Goal: Task Accomplishment & Management: Use online tool/utility

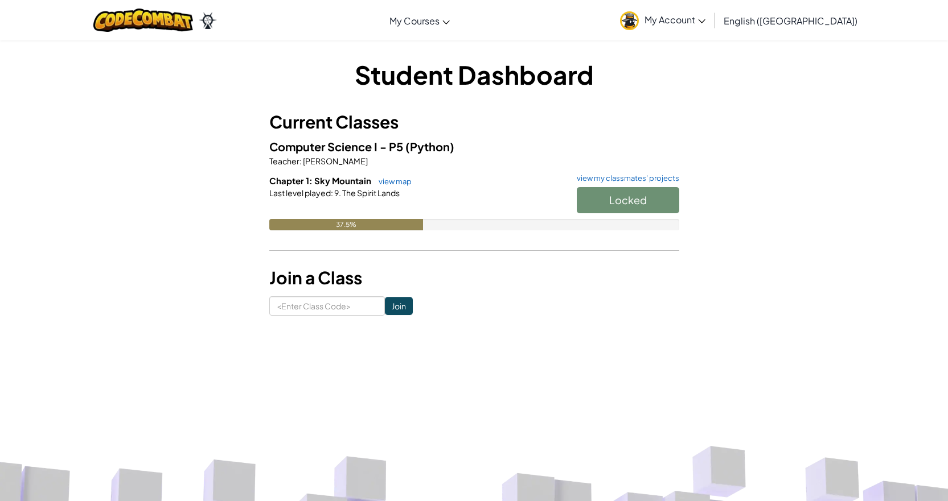
click at [620, 203] on div "Locked" at bounding box center [622, 203] width 114 height 32
click at [623, 180] on link "view my classmates' projects" at bounding box center [625, 178] width 108 height 7
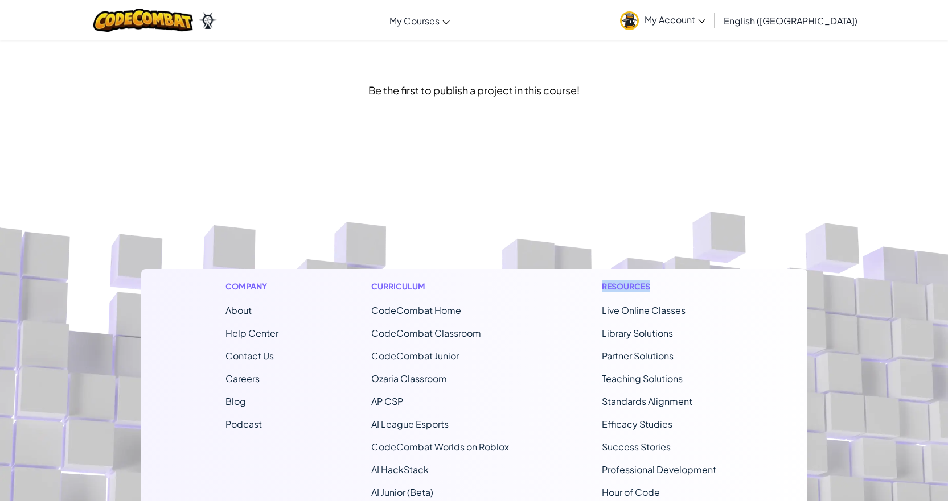
click at [623, 180] on footer "Company About Help Center Contact Us Careers Blog Podcast Curriculum CodeCombat…" at bounding box center [474, 406] width 948 height 616
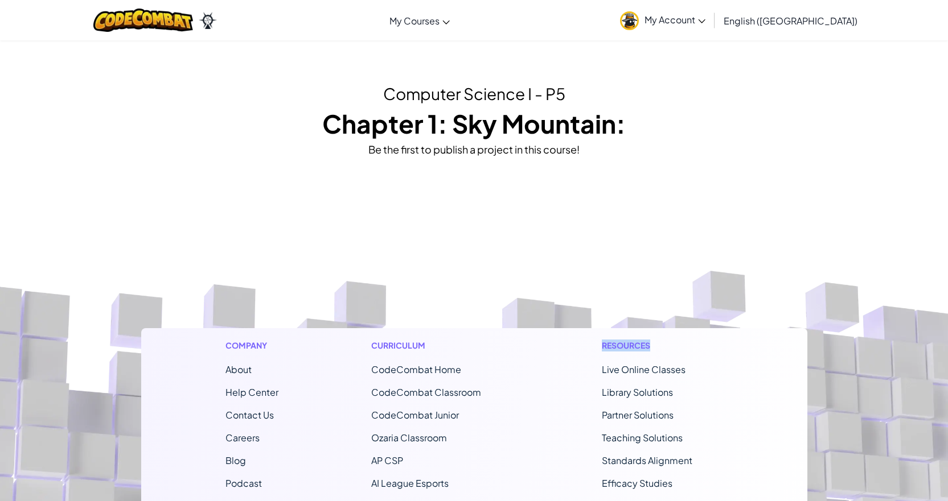
click at [609, 182] on footer "Company About Help Center Contact Us Careers Blog Podcast Curriculum CodeCombat…" at bounding box center [474, 466] width 948 height 616
click at [590, 178] on footer "Company About Help Center Contact Us Careers Blog Podcast Curriculum CodeCombat…" at bounding box center [474, 466] width 948 height 616
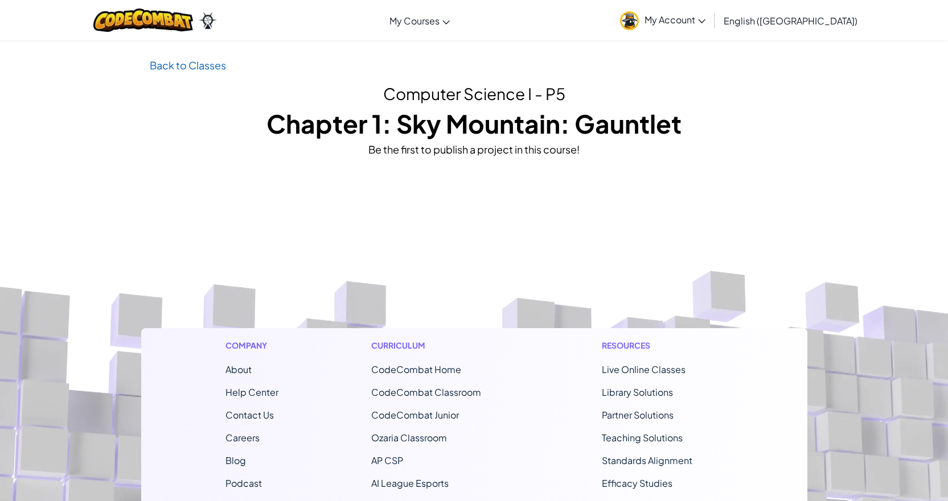
click at [258, 43] on div "Toggle navigation My Courses Ozaria Classroom CodeCombat Classroom AI League Es…" at bounding box center [474, 387] width 948 height 774
drag, startPoint x: 273, startPoint y: 113, endPoint x: 347, endPoint y: 127, distance: 74.8
click at [336, 127] on h1 "Chapter 1: Sky Mountain: Gauntlet" at bounding box center [474, 123] width 649 height 35
click at [191, 49] on div "Toggle navigation My Courses Ozaria Classroom CodeCombat Classroom AI League Es…" at bounding box center [474, 387] width 948 height 774
click at [192, 53] on div "Toggle navigation My Courses Ozaria Classroom CodeCombat Classroom AI League Es…" at bounding box center [474, 387] width 948 height 774
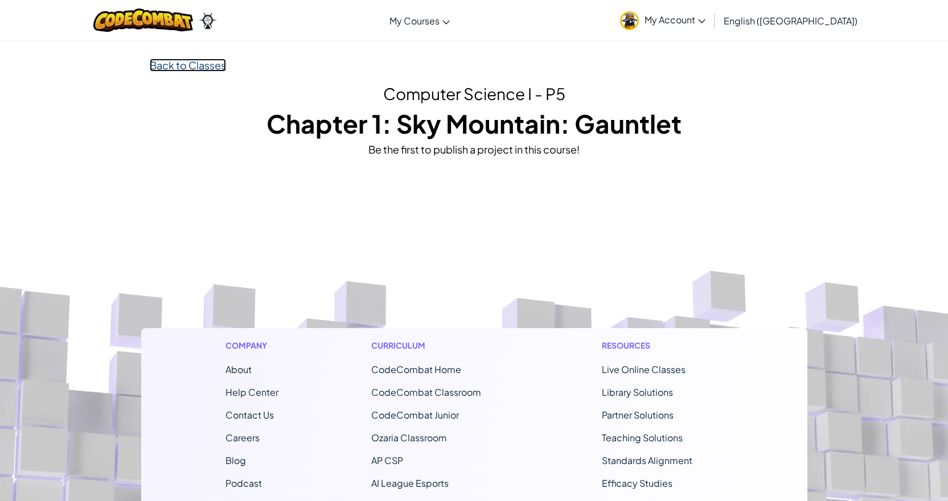
click at [203, 66] on link "Back to Classes" at bounding box center [188, 65] width 76 height 13
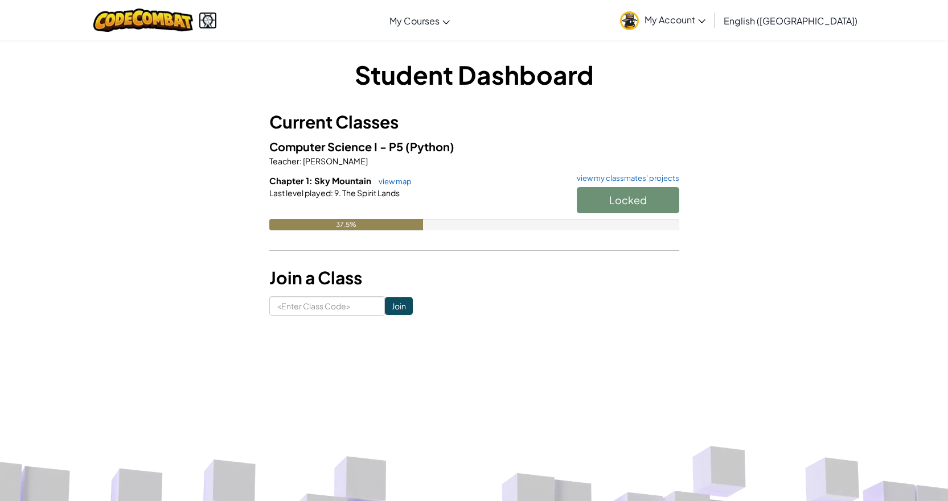
click at [217, 22] on img at bounding box center [208, 20] width 18 height 17
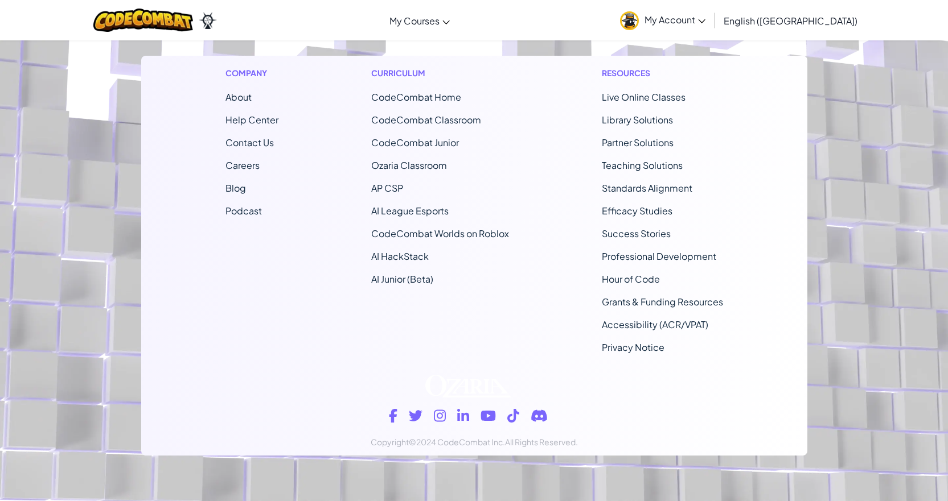
scroll to position [9810, 0]
click at [492, 240] on link "CodeCombat Worlds on Roblox" at bounding box center [440, 234] width 138 height 12
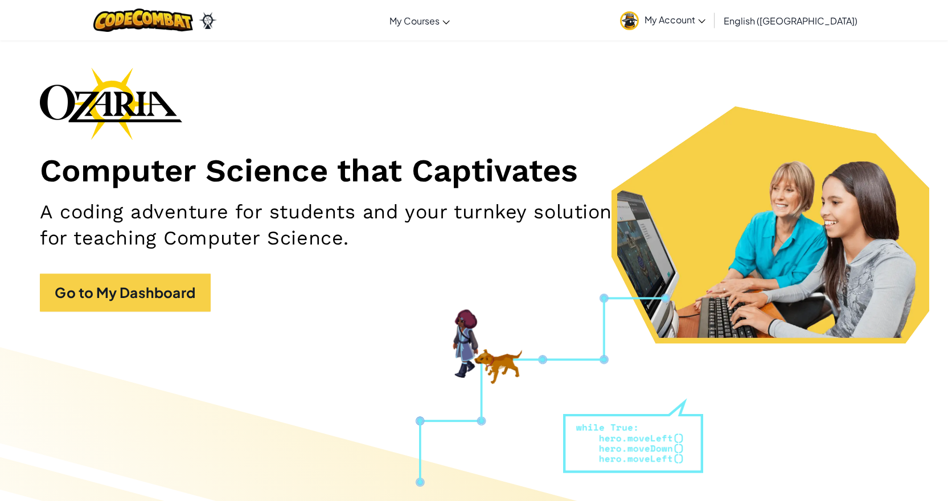
scroll to position [62, 0]
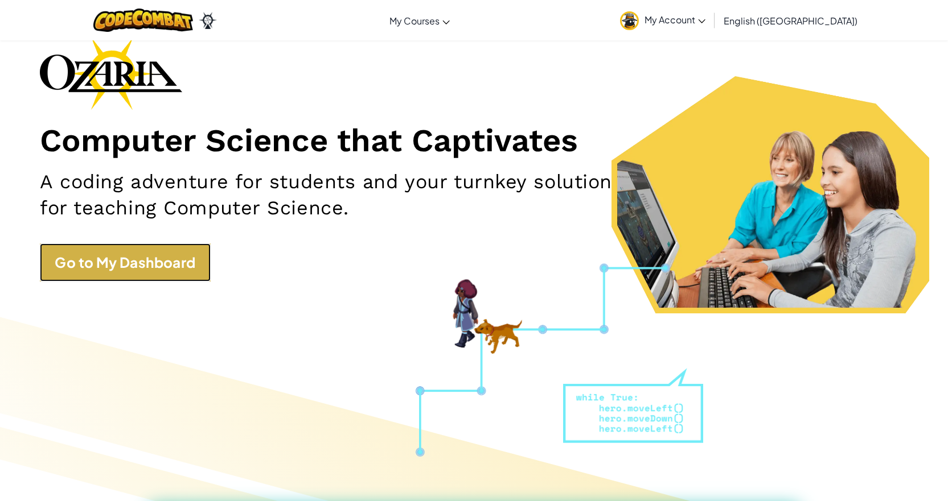
click at [154, 254] on link "Go to My Dashboard" at bounding box center [125, 263] width 171 height 38
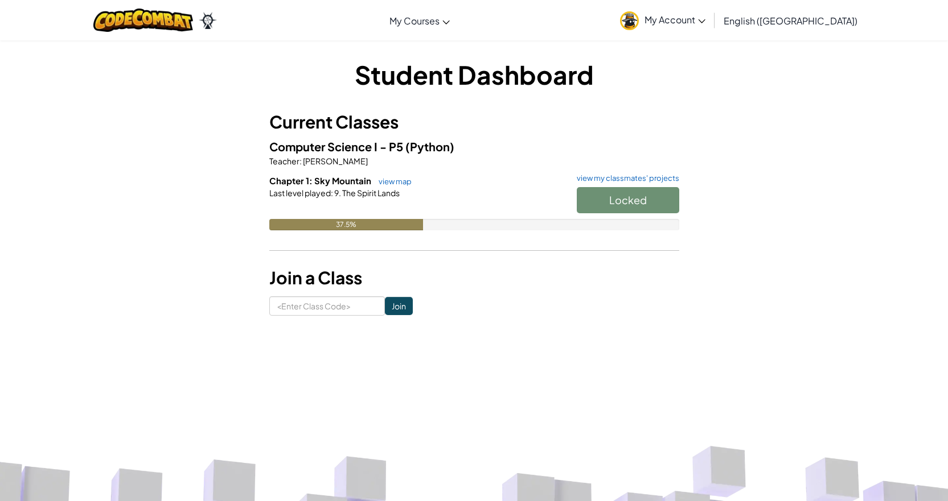
click at [667, 201] on div "Locked" at bounding box center [622, 203] width 114 height 32
click at [665, 201] on div "Locked" at bounding box center [622, 203] width 114 height 32
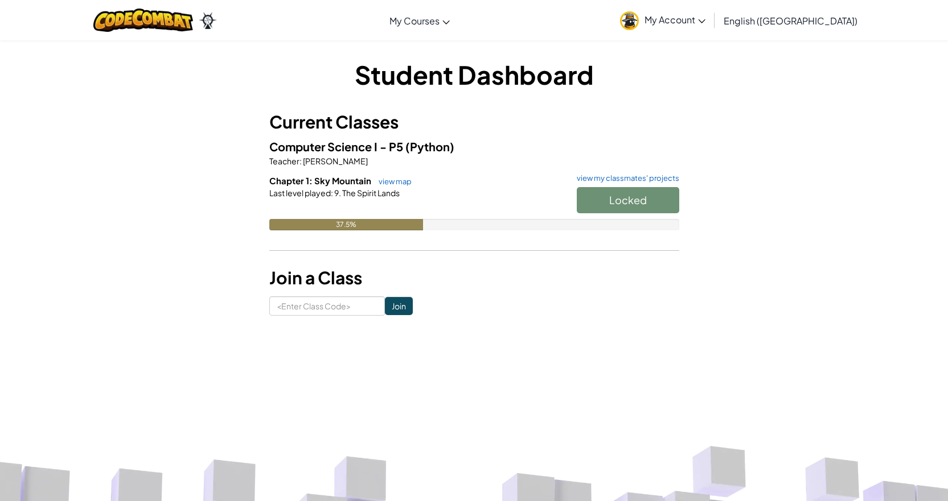
click at [665, 201] on div "Locked" at bounding box center [622, 203] width 114 height 32
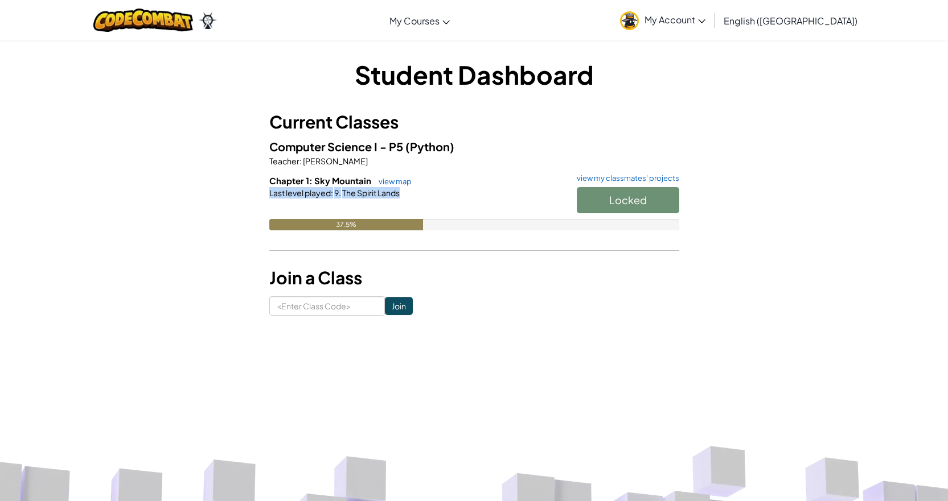
drag, startPoint x: 665, startPoint y: 201, endPoint x: 443, endPoint y: 176, distance: 222.8
click at [656, 200] on div "Locked" at bounding box center [622, 203] width 114 height 32
click at [389, 178] on link "view map" at bounding box center [392, 181] width 39 height 9
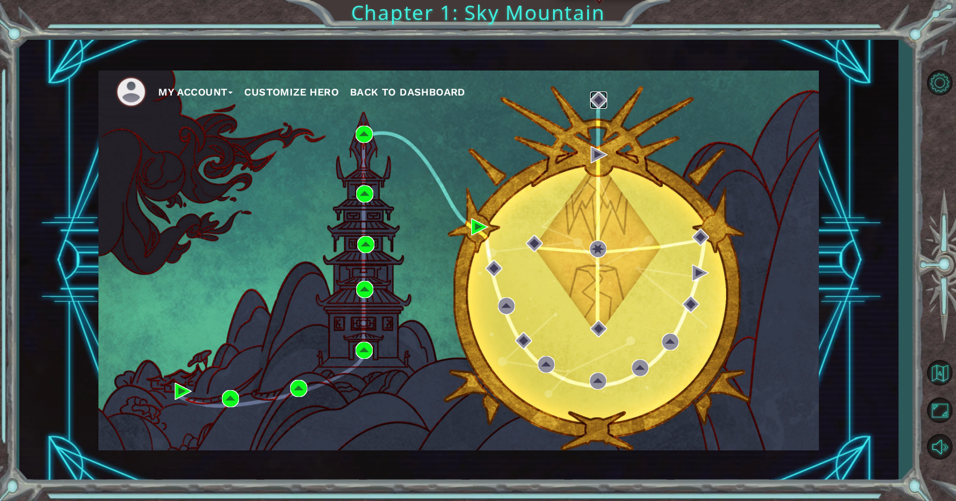
click at [599, 102] on img at bounding box center [598, 100] width 17 height 17
click at [472, 227] on img at bounding box center [479, 227] width 17 height 17
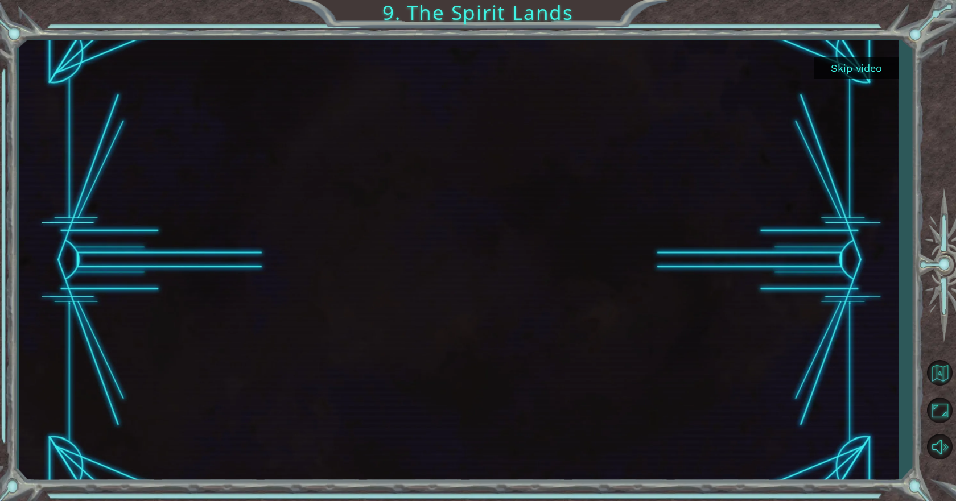
click at [844, 65] on button "Skip video" at bounding box center [856, 68] width 85 height 22
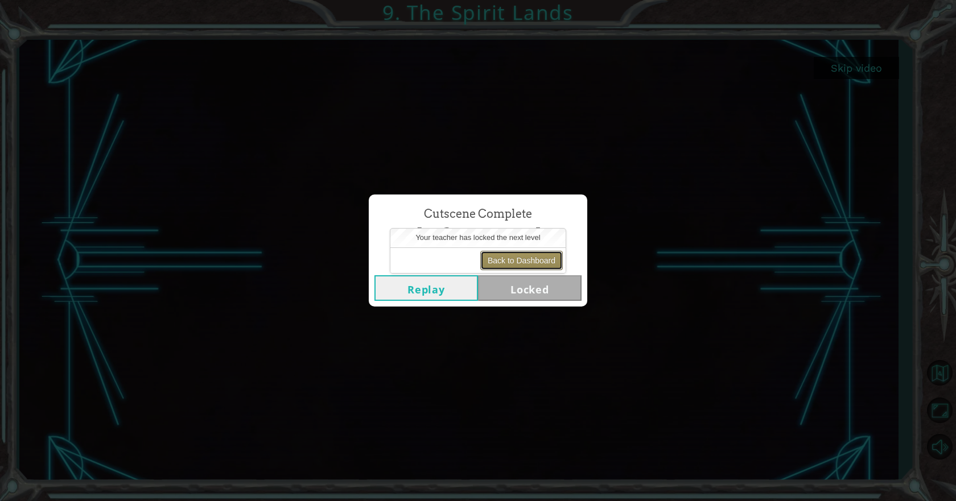
click at [508, 260] on button "Back to Dashboard" at bounding box center [521, 260] width 83 height 19
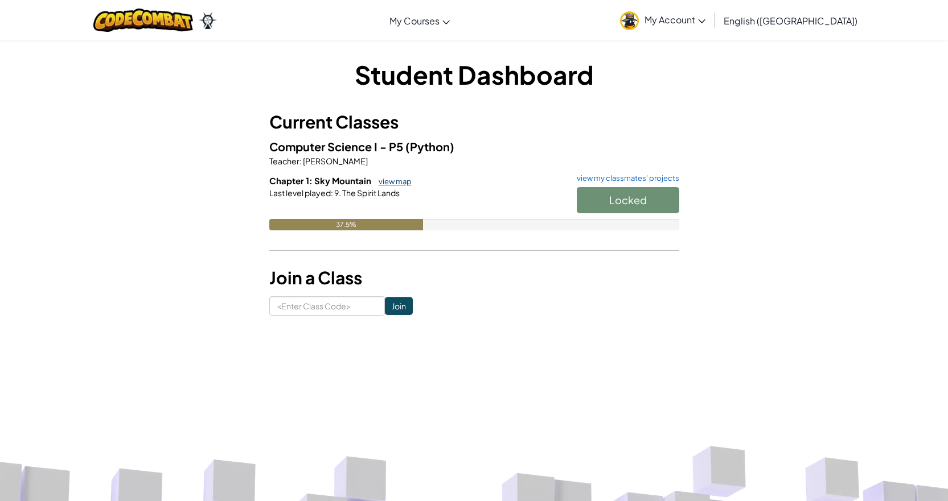
click at [402, 181] on link "view map" at bounding box center [392, 181] width 39 height 9
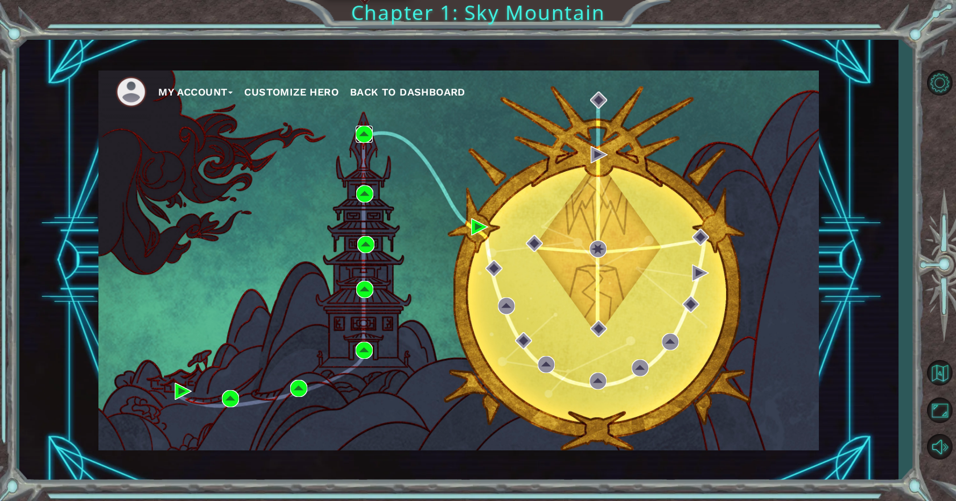
click at [368, 134] on img at bounding box center [364, 134] width 17 height 17
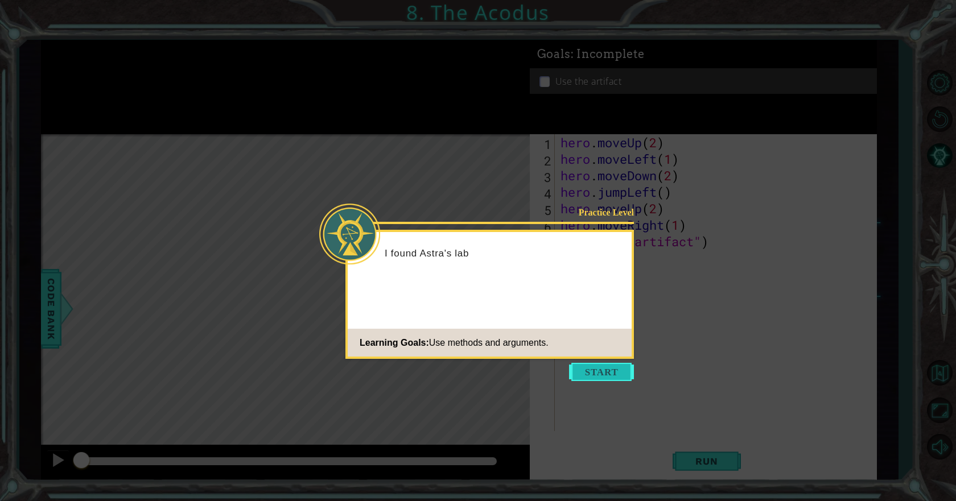
click at [585, 367] on button "Start" at bounding box center [601, 372] width 65 height 18
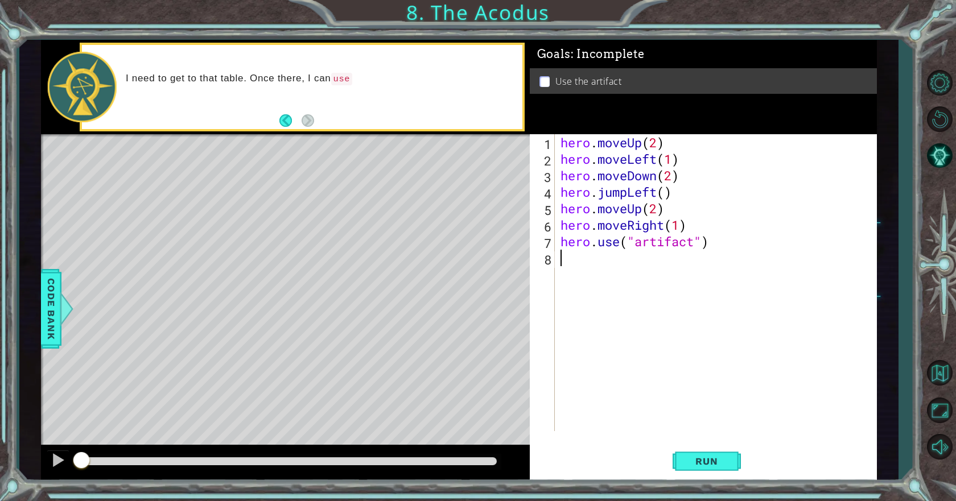
click at [648, 149] on div "hero . moveUp ( 2 ) hero . moveLeft ( 1 ) hero . moveDown ( 2 ) hero . jumpLeft…" at bounding box center [718, 299] width 321 height 330
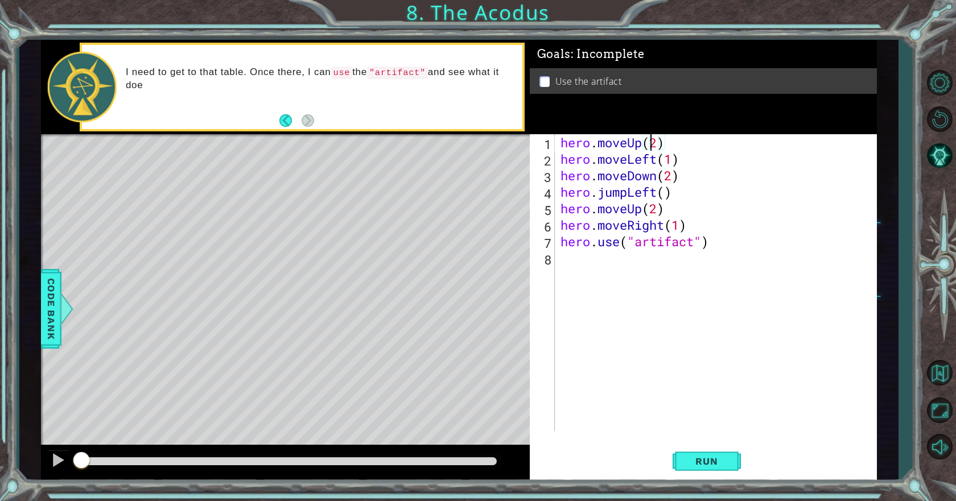
click at [665, 163] on div "hero . moveUp ( 2 ) hero . moveLeft ( 1 ) hero . moveDown ( 2 ) hero . jumpLeft…" at bounding box center [718, 299] width 321 height 330
click at [665, 207] on div "hero . moveUp ( 2 ) hero . moveLeft ( 1 ) hero . moveDown ( 2 ) hero . jumpLeft…" at bounding box center [718, 299] width 321 height 330
type textarea "hero.moveUp(2)"
click at [705, 459] on span "Run" at bounding box center [706, 461] width 45 height 11
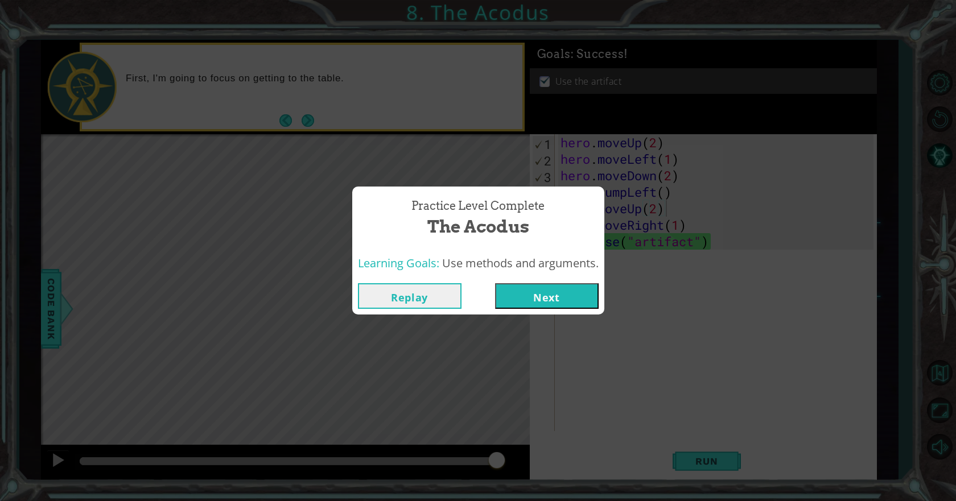
click at [507, 280] on div "Replay Next" at bounding box center [478, 296] width 252 height 37
click at [507, 285] on button "Next" at bounding box center [547, 296] width 104 height 26
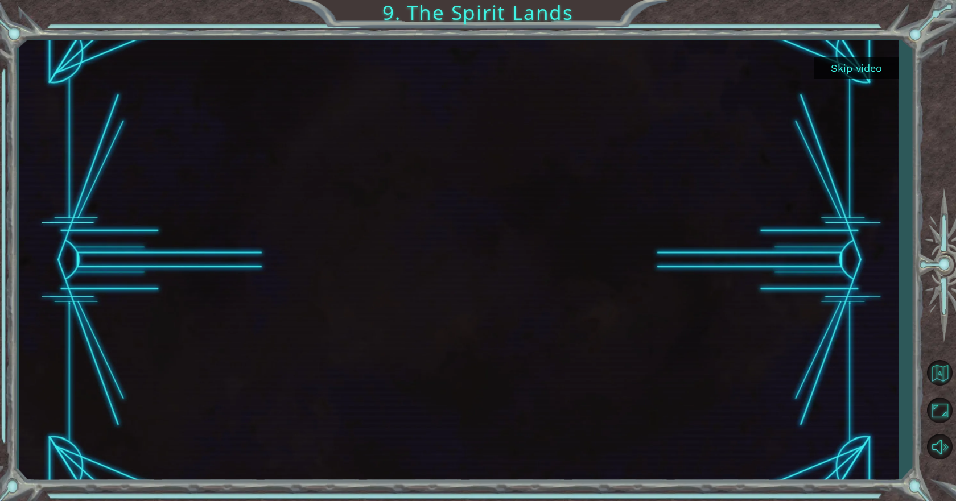
click at [862, 60] on button "Skip video" at bounding box center [856, 68] width 85 height 22
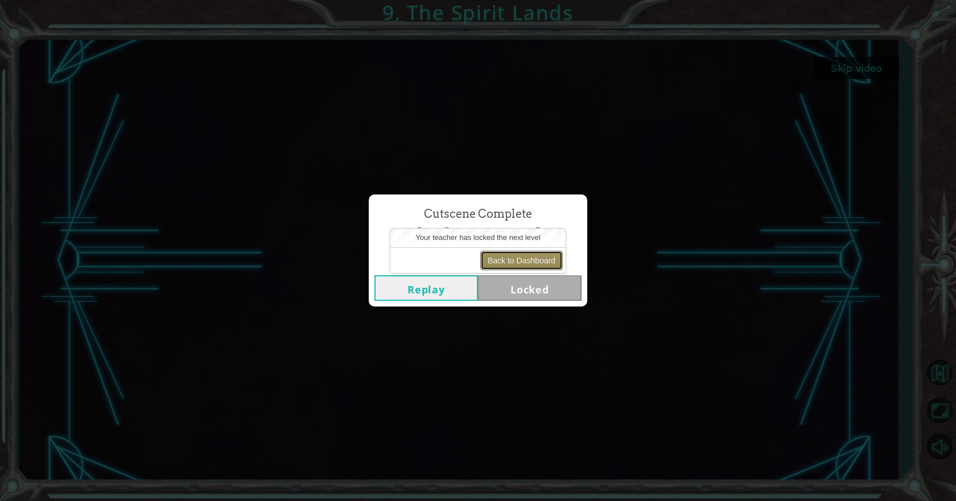
click at [515, 259] on button "Back to Dashboard" at bounding box center [521, 260] width 83 height 19
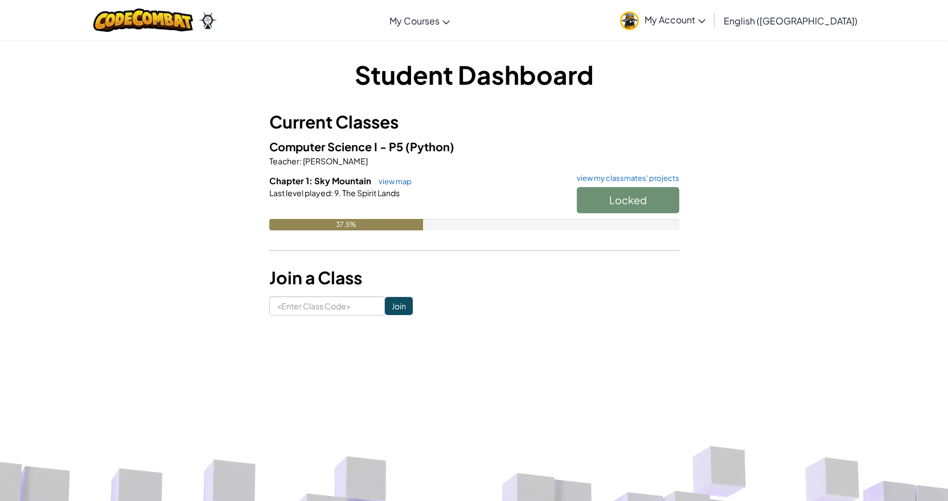
click at [596, 198] on div "Locked" at bounding box center [622, 203] width 114 height 32
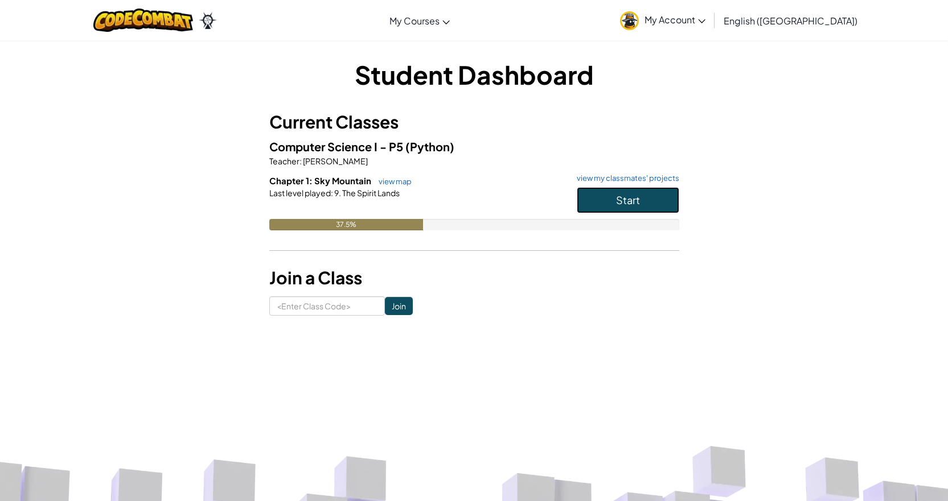
click at [586, 206] on button "Start" at bounding box center [628, 200] width 102 height 26
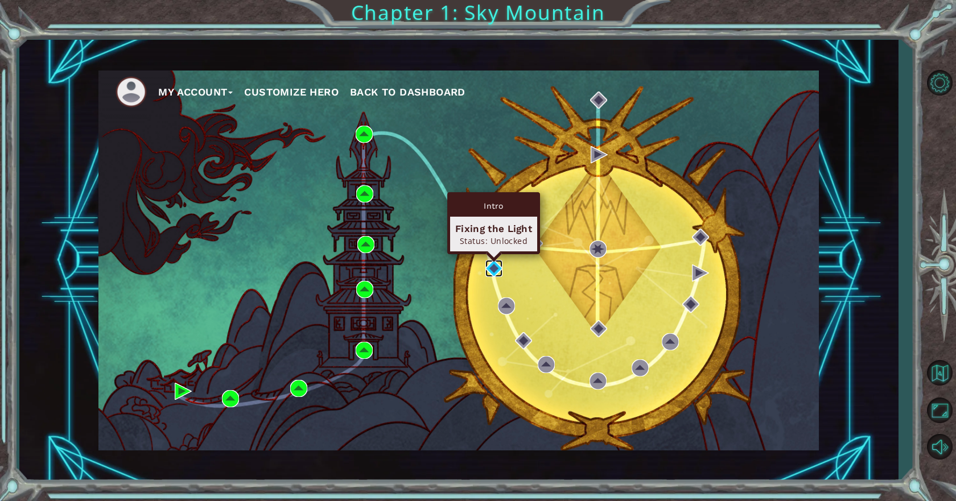
click at [495, 270] on img at bounding box center [493, 268] width 17 height 17
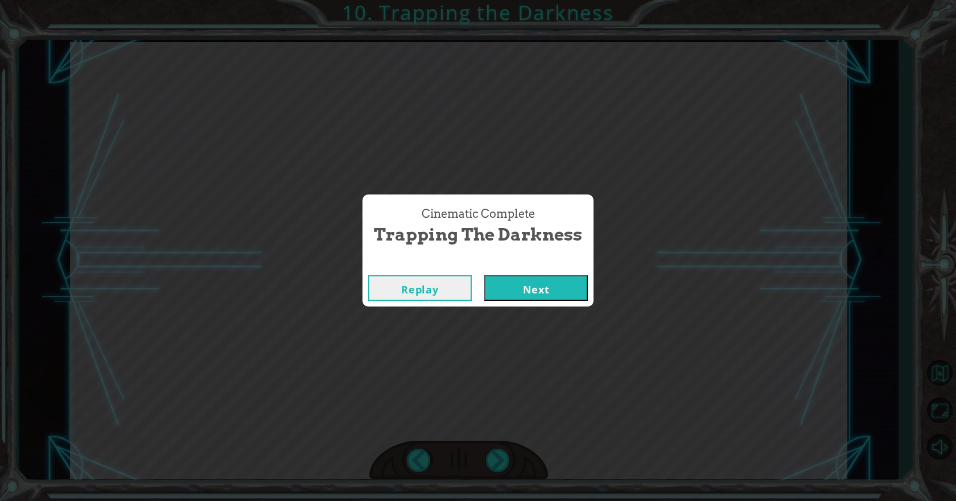
click at [523, 293] on button "Next" at bounding box center [536, 288] width 104 height 26
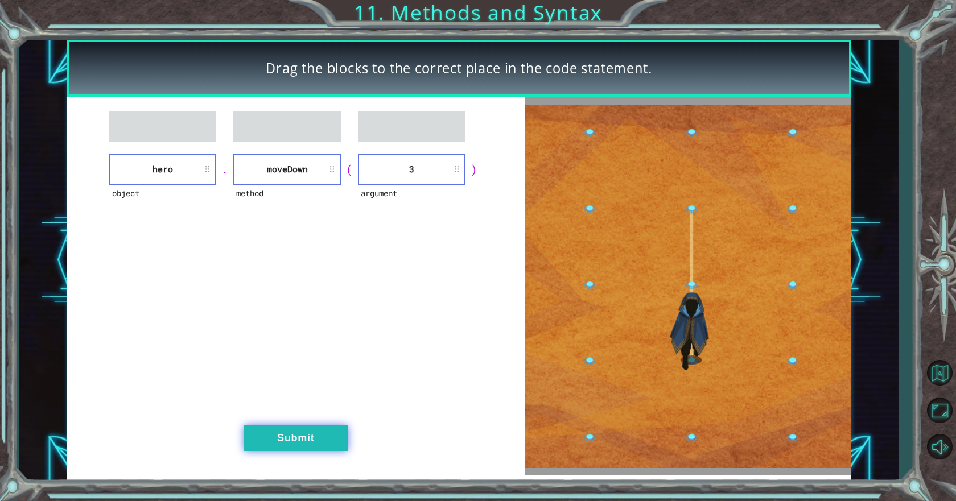
click at [318, 437] on button "Submit" at bounding box center [296, 439] width 104 height 26
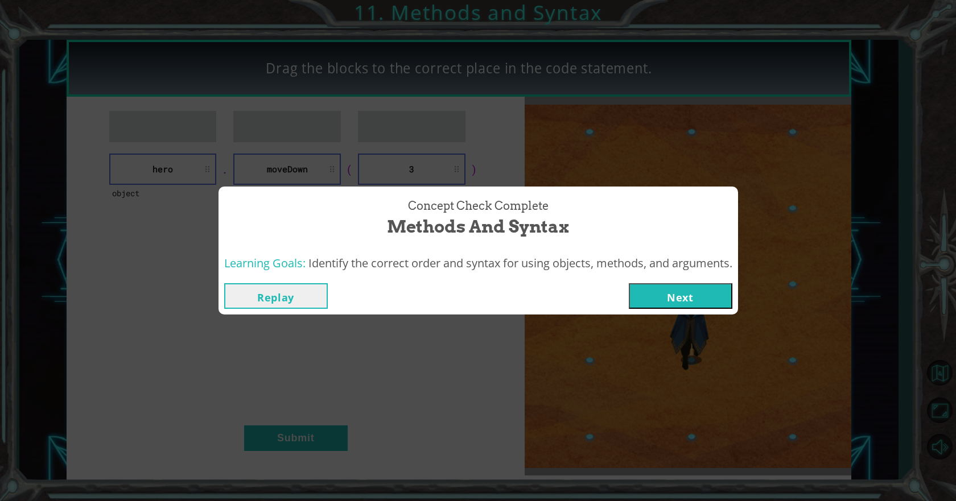
click at [716, 305] on button "Next" at bounding box center [681, 296] width 104 height 26
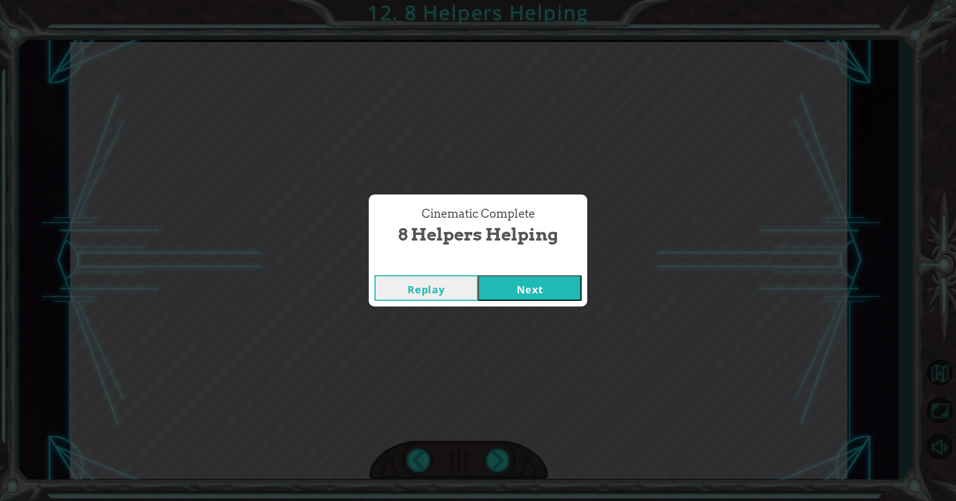
click at [536, 277] on button "Next" at bounding box center [530, 288] width 104 height 26
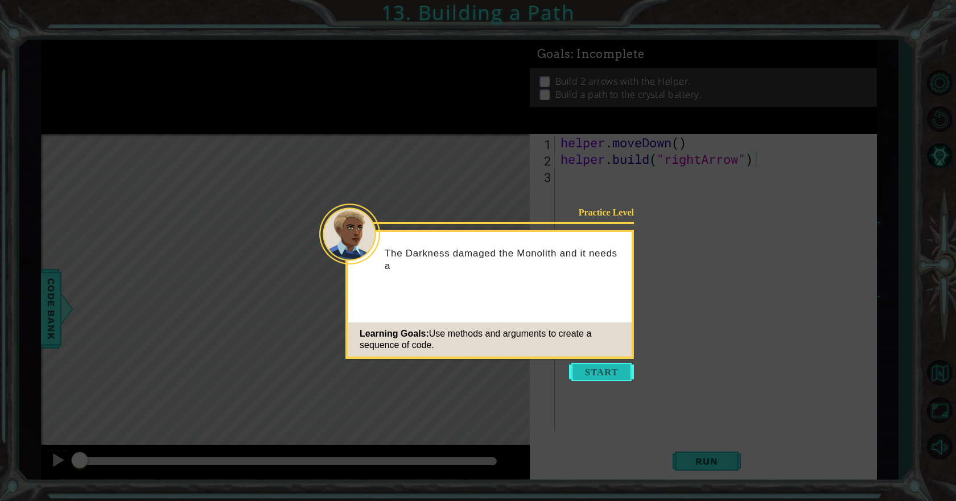
click at [599, 374] on button "Start" at bounding box center [601, 372] width 65 height 18
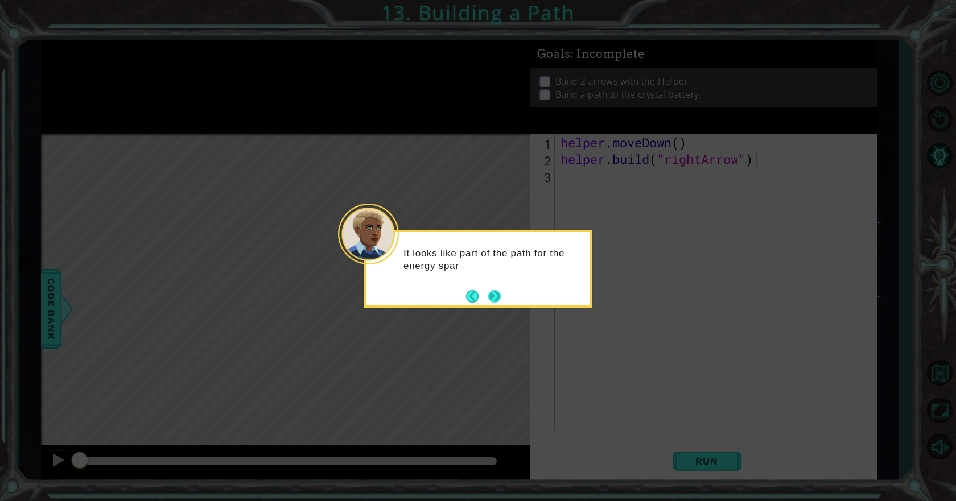
click at [493, 303] on button "Next" at bounding box center [494, 296] width 13 height 13
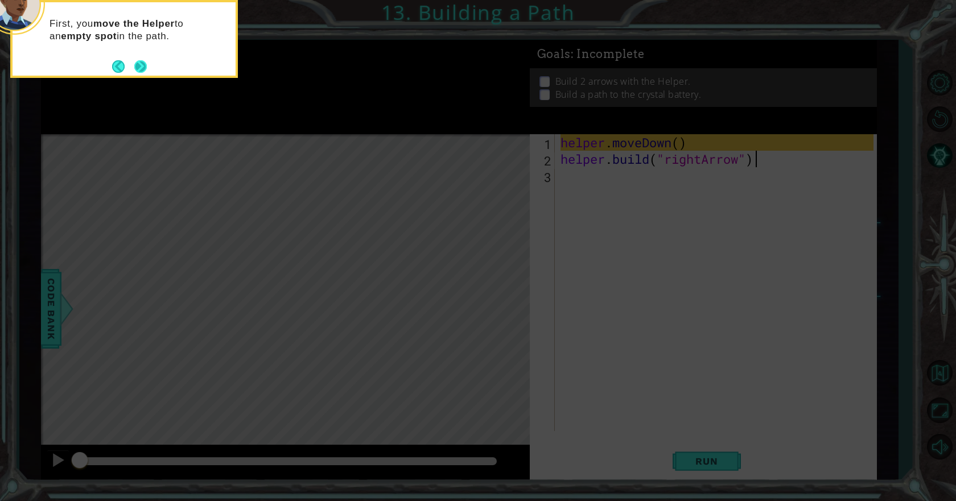
click at [137, 64] on button "Next" at bounding box center [140, 66] width 13 height 13
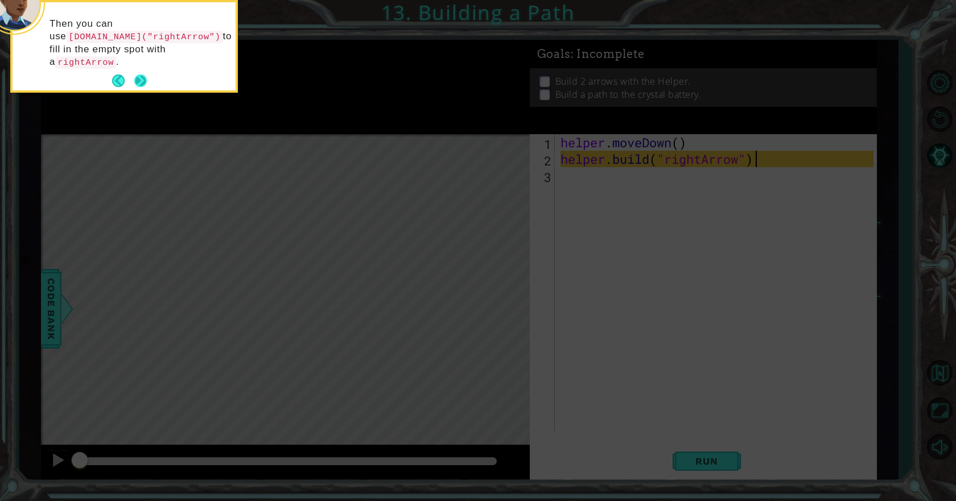
click at [135, 75] on button "Next" at bounding box center [140, 81] width 13 height 13
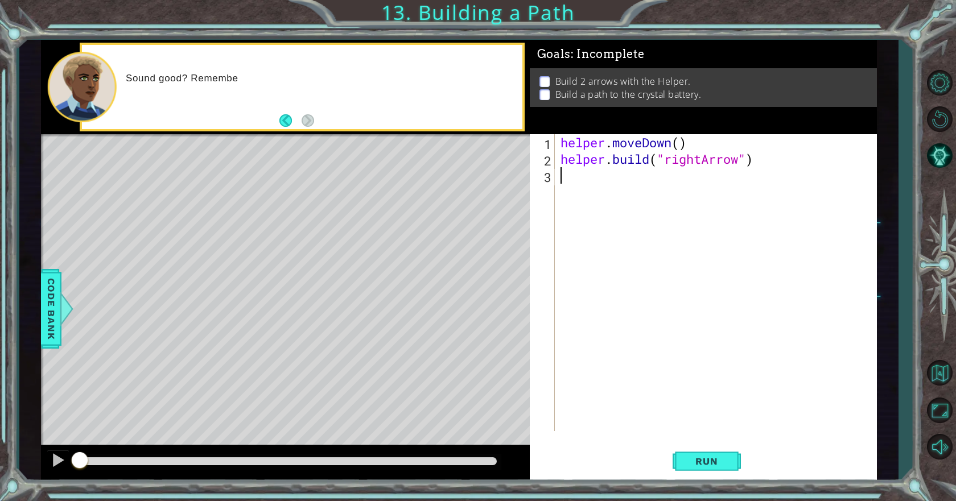
click at [680, 174] on div "helper . moveDown ( ) helper . build ( "rightArrow" )" at bounding box center [718, 299] width 321 height 330
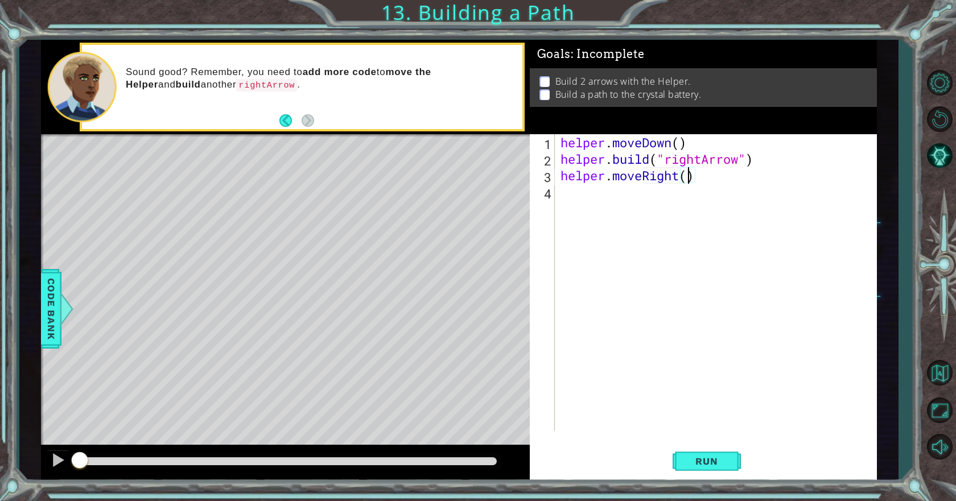
scroll to position [0, 6]
drag, startPoint x: 769, startPoint y: 161, endPoint x: 557, endPoint y: 160, distance: 212.9
click at [557, 160] on div "helper.moveRight(3) 1 2 3 4 helper . moveDown ( ) helper . build ( "rightArrow"…" at bounding box center [702, 282] width 344 height 297
type textarea "[DOMAIN_NAME]("rightArrow")"
click at [754, 207] on div "helper . moveDown ( ) helper . build ( "rightArrow" ) helper . moveRight ( 3 )" at bounding box center [718, 299] width 321 height 330
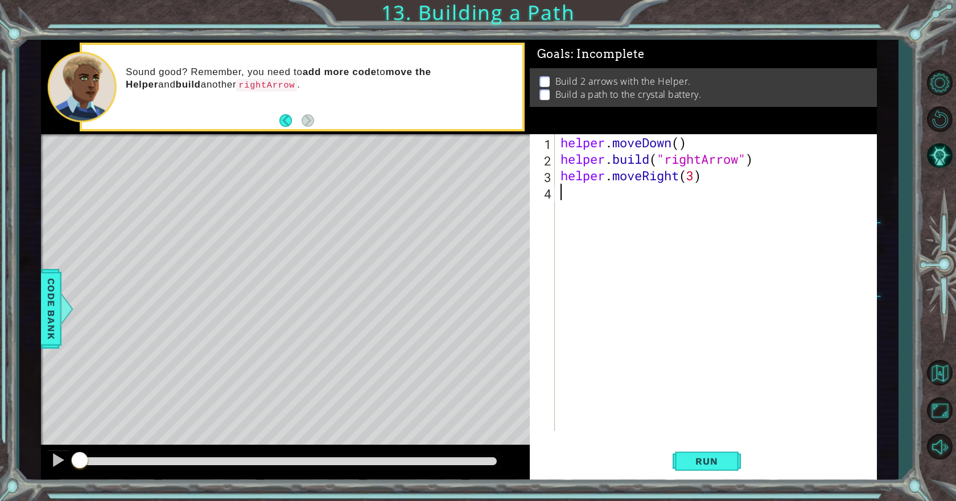
scroll to position [0, 0]
paste textarea "[DOMAIN_NAME]("rightArrow")"
type textarea "[DOMAIN_NAME]("rightArrow")"
click at [714, 457] on span "Run" at bounding box center [706, 461] width 45 height 11
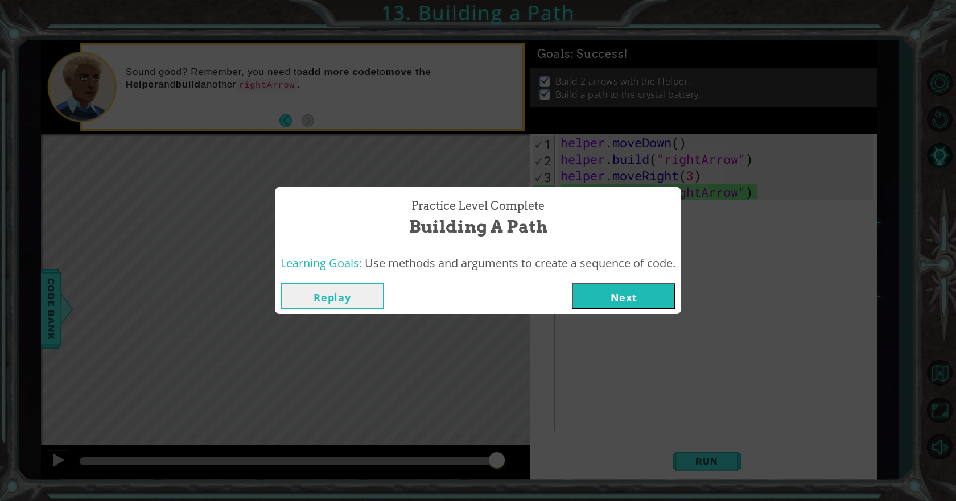
click at [607, 299] on button "Next" at bounding box center [624, 296] width 104 height 26
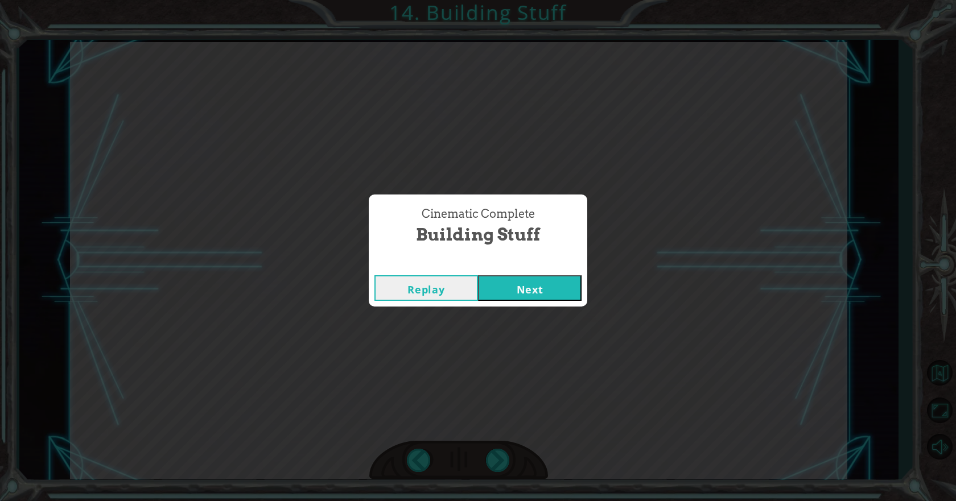
click at [561, 258] on div "Cinematic Complete" at bounding box center [478, 263] width 219 height 11
click at [563, 274] on div "Replay Next" at bounding box center [478, 288] width 219 height 37
click at [567, 303] on div "Replay Next" at bounding box center [478, 288] width 219 height 37
click at [570, 292] on button "Next" at bounding box center [530, 288] width 104 height 26
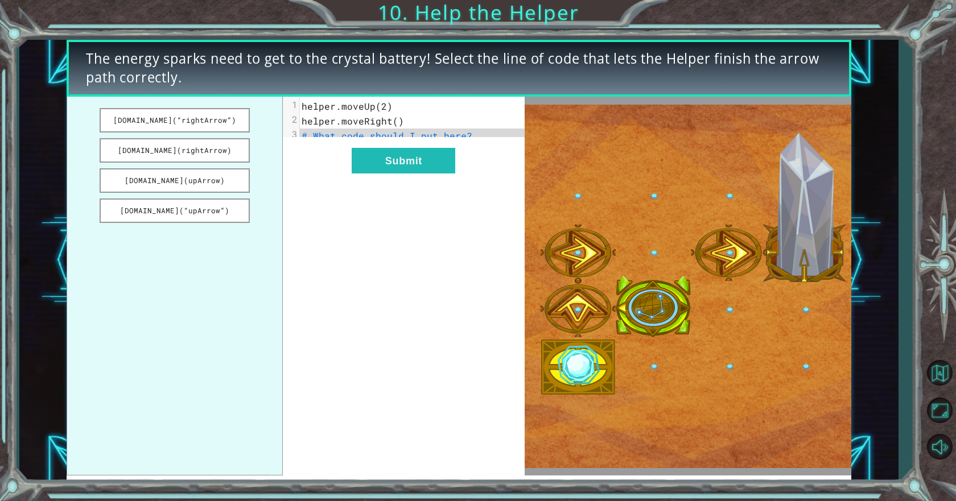
click at [492, 138] on pre "# What code should I put here?" at bounding box center [416, 136] width 233 height 15
drag, startPoint x: 475, startPoint y: 130, endPoint x: 375, endPoint y: 149, distance: 101.9
click at [375, 149] on div "x 1 helper.moveUp(2) 2 helper.moveRight() 3 # What code should I put here? Subm…" at bounding box center [404, 286] width 242 height 379
drag, startPoint x: 213, startPoint y: 147, endPoint x: 213, endPoint y: 141, distance: 6.3
click at [213, 141] on button "[DOMAIN_NAME](rightArrow)" at bounding box center [175, 150] width 150 height 24
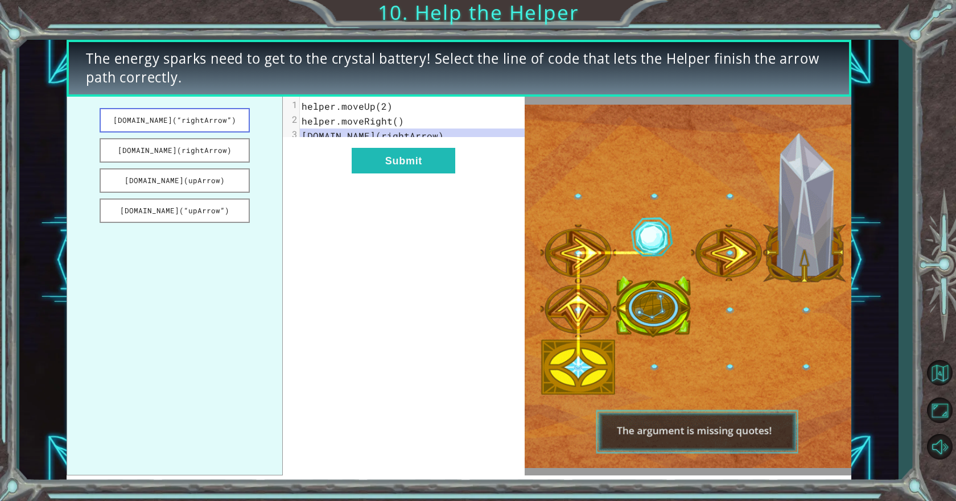
click at [230, 121] on button "[DOMAIN_NAME](“rightArrow”)" at bounding box center [175, 120] width 150 height 24
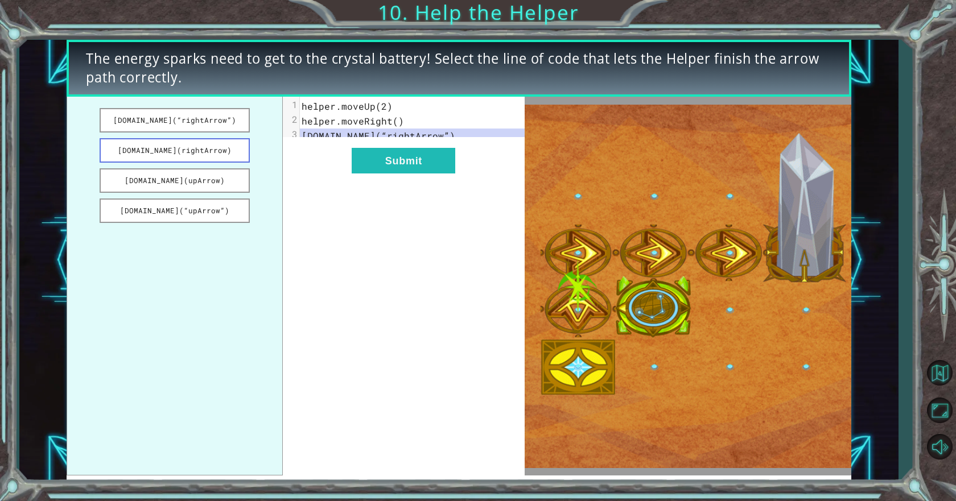
click at [236, 151] on button "[DOMAIN_NAME](rightArrow)" at bounding box center [175, 150] width 150 height 24
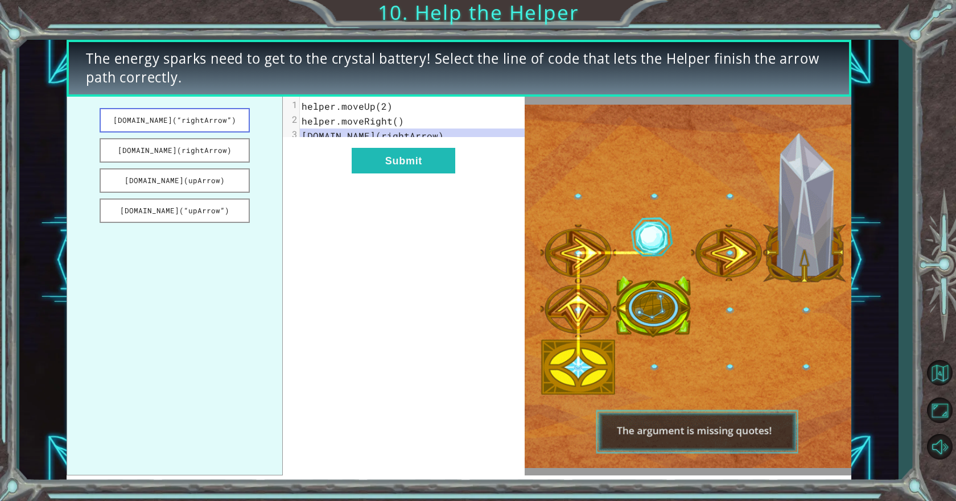
click at [233, 124] on button "[DOMAIN_NAME](“rightArrow”)" at bounding box center [175, 120] width 150 height 24
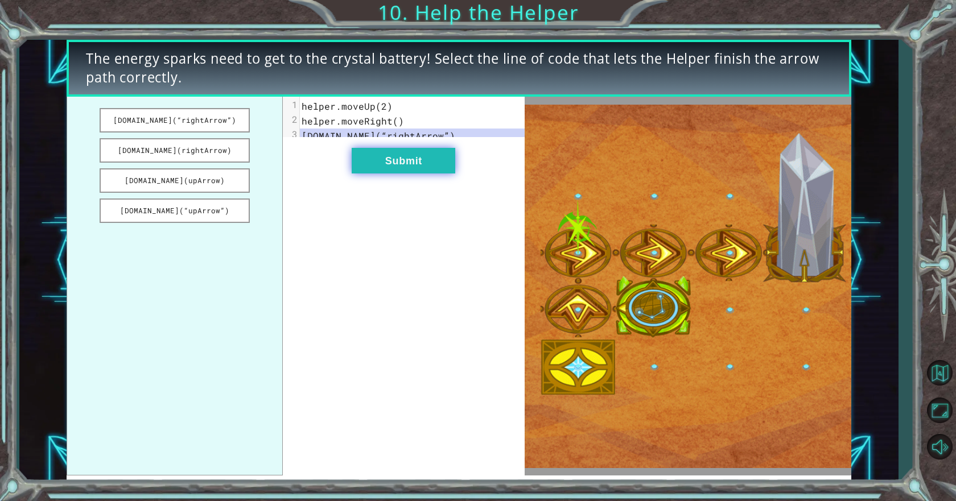
click at [381, 160] on button "Submit" at bounding box center [404, 161] width 104 height 26
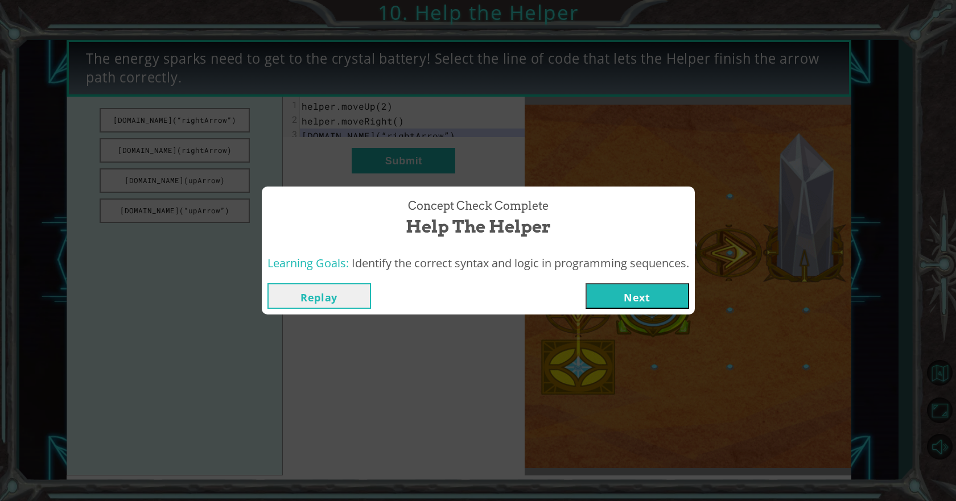
click at [633, 282] on div "Replay Next" at bounding box center [478, 296] width 433 height 37
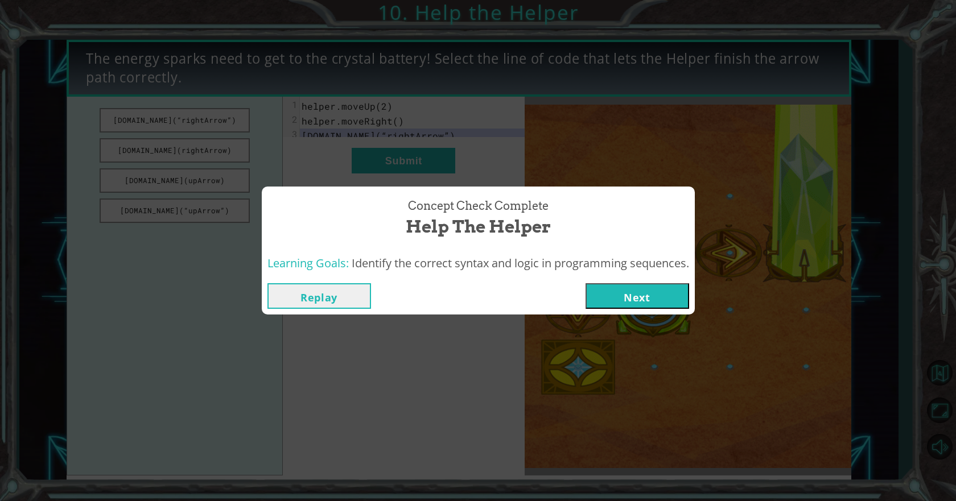
click at [601, 298] on button "Next" at bounding box center [638, 296] width 104 height 26
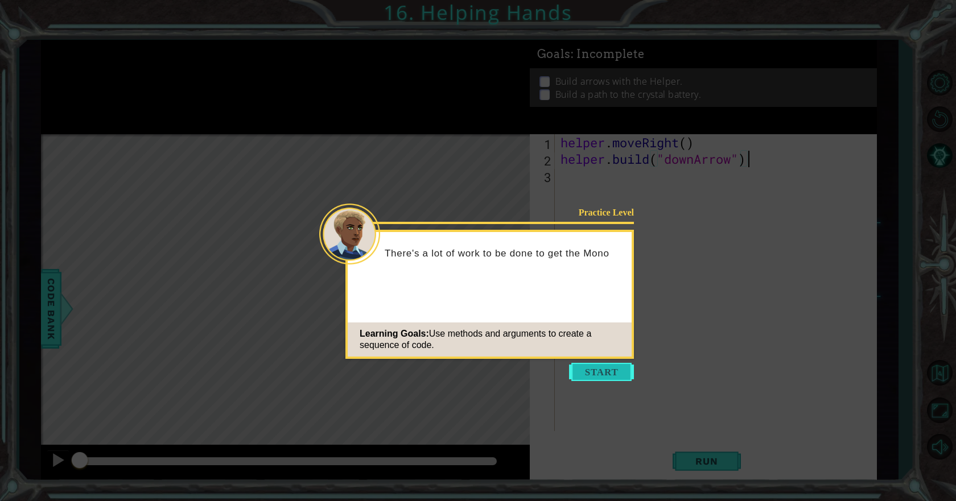
click at [591, 369] on button "Start" at bounding box center [601, 372] width 65 height 18
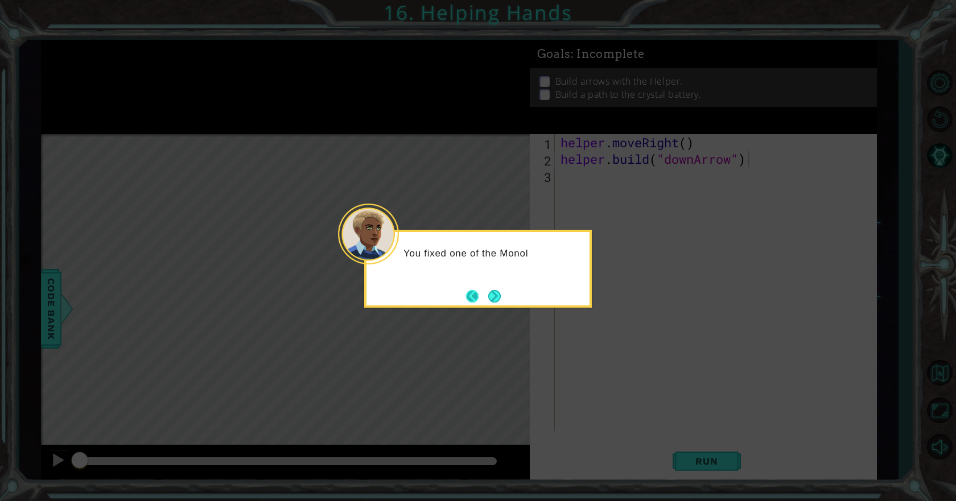
click at [483, 301] on button "Back" at bounding box center [477, 296] width 22 height 13
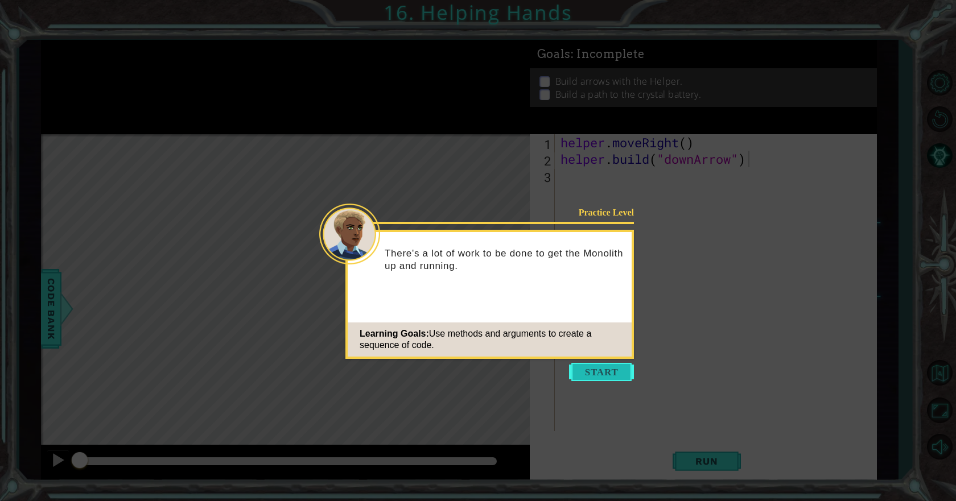
click at [608, 376] on button "Start" at bounding box center [601, 372] width 65 height 18
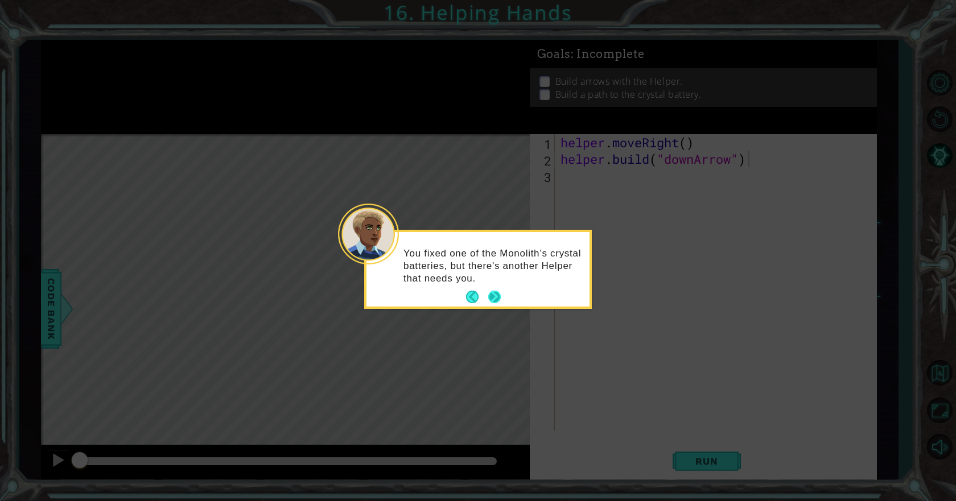
click at [488, 299] on button "Next" at bounding box center [494, 297] width 13 height 13
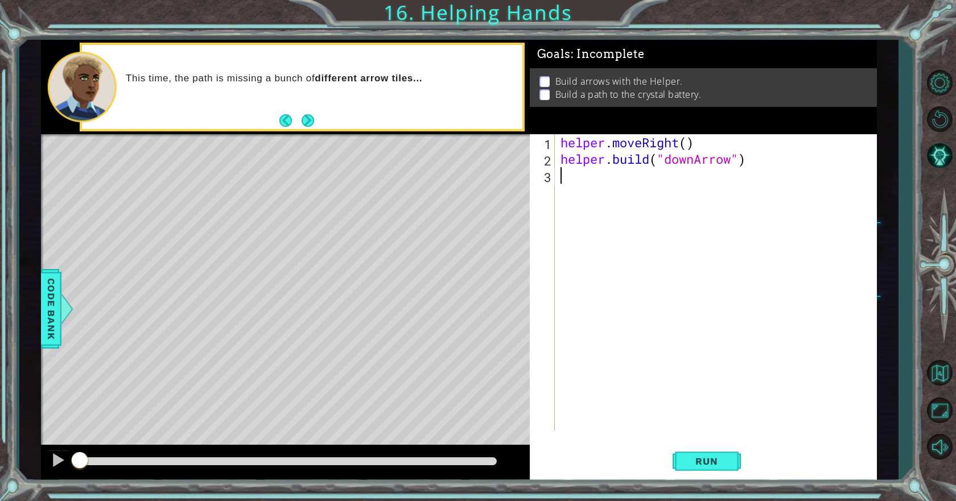
click at [694, 211] on div "helper . moveRight ( ) helper . build ( "downArrow" )" at bounding box center [718, 299] width 321 height 330
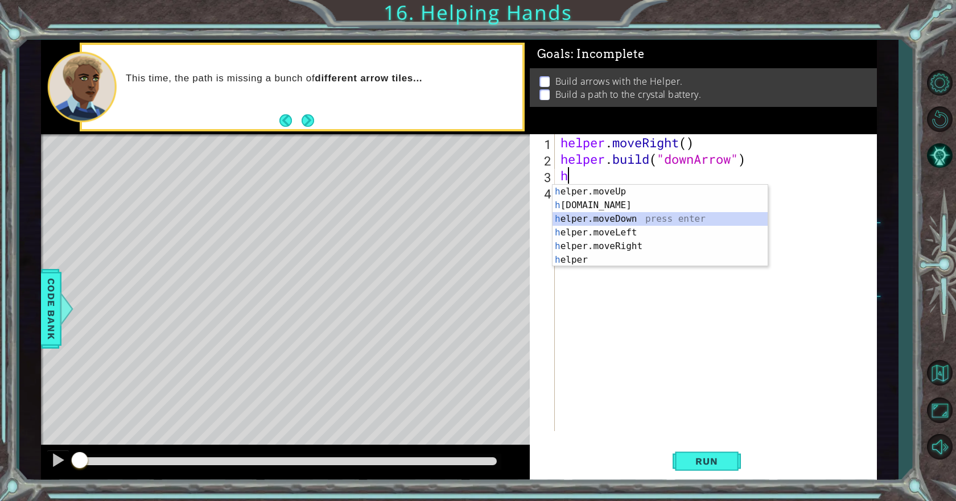
click at [647, 221] on div "h elper.moveUp press enter h [DOMAIN_NAME] press enter h elper.moveDown press e…" at bounding box center [660, 239] width 215 height 109
type textarea "helper.moveDown(1)"
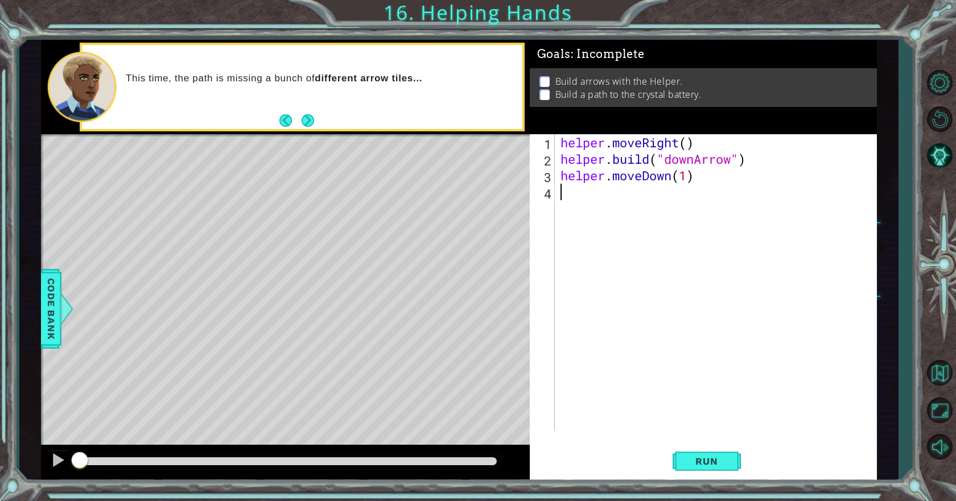
click at [640, 212] on div "helper . moveRight ( ) helper . build ( "downArrow" ) helper . moveDown ( 1 )" at bounding box center [718, 299] width 321 height 330
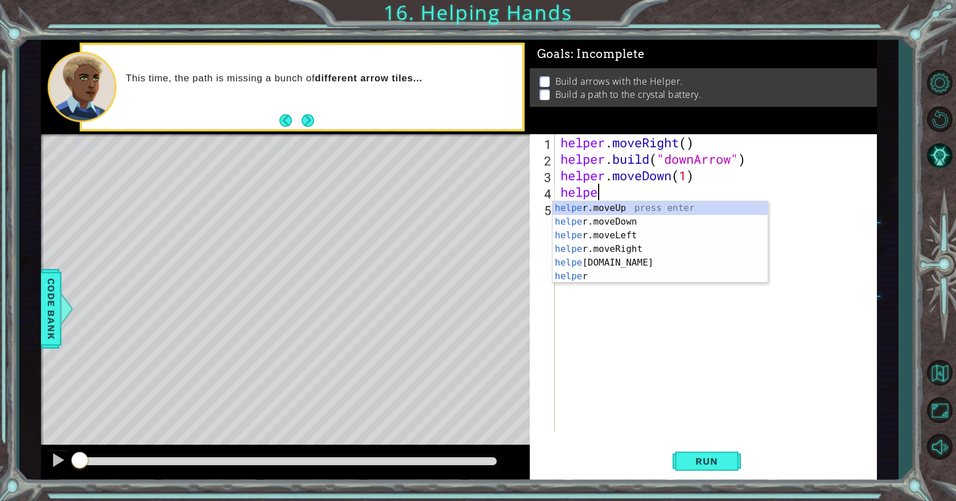
scroll to position [0, 1]
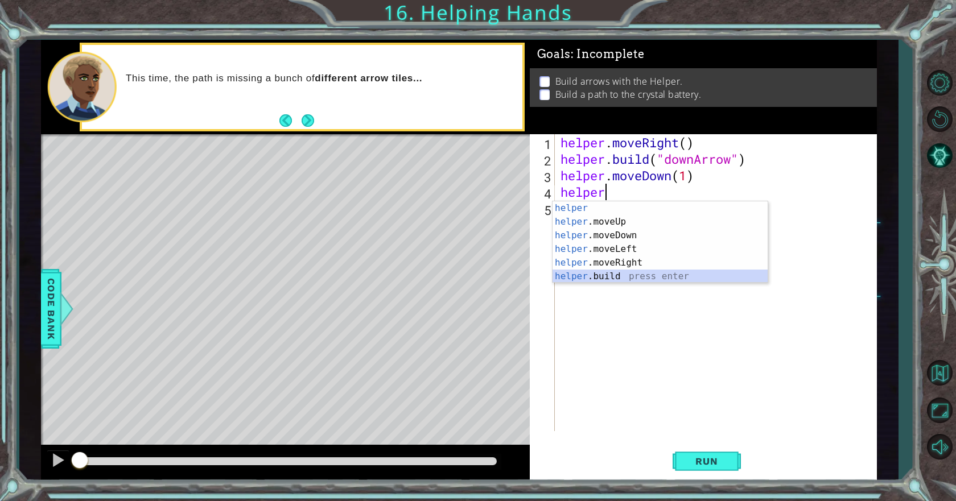
click at [619, 273] on div "helper press enter helper .moveUp press enter helper .moveDown press enter help…" at bounding box center [660, 255] width 215 height 109
type textarea "[DOMAIN_NAME]("rightArrow")"
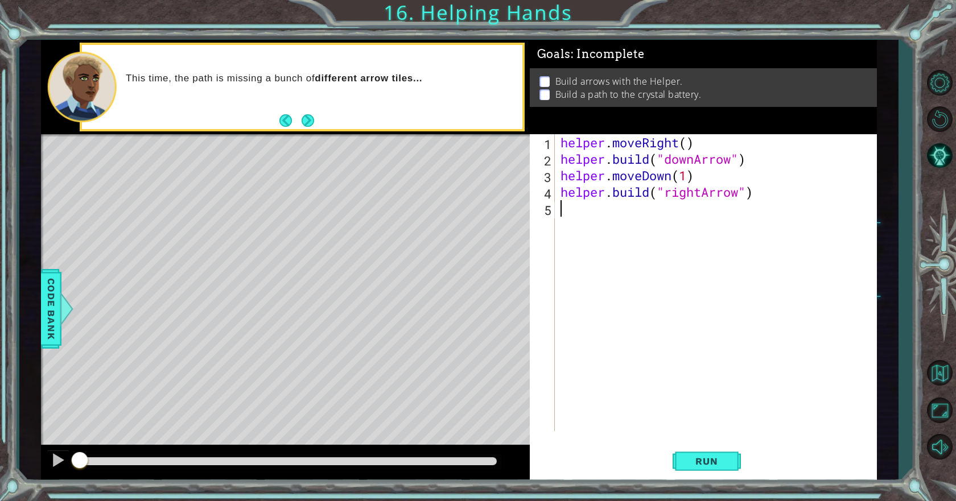
click at [619, 273] on div "helper . moveRight ( ) helper . build ( "downArrow" ) helper . moveDown ( 1 ) h…" at bounding box center [718, 299] width 321 height 330
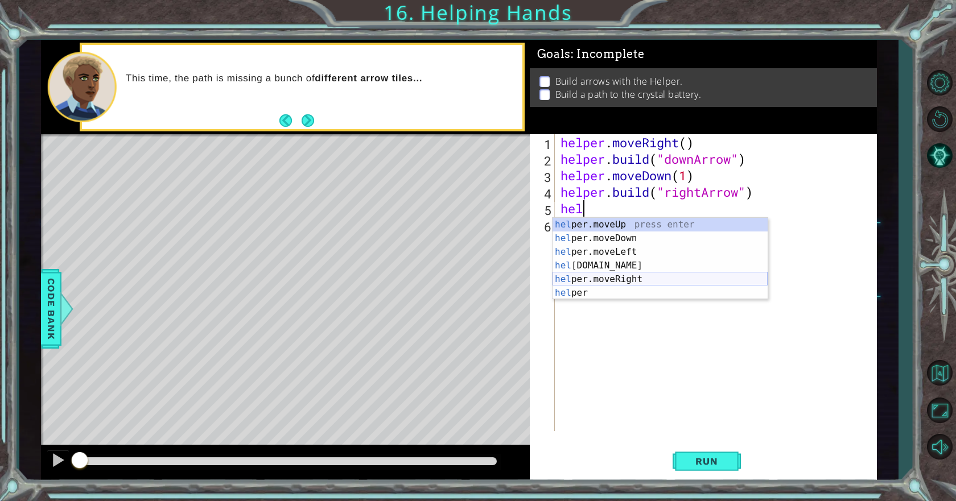
click at [636, 279] on div "hel per.moveUp press enter hel per.moveDown press enter hel per.moveLeft press …" at bounding box center [660, 272] width 215 height 109
type textarea "helper.moveRight(1)"
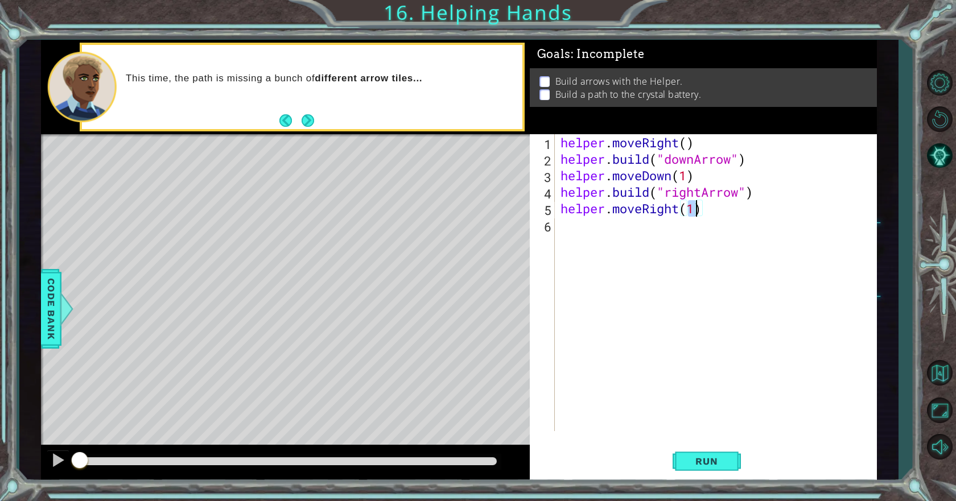
click at [657, 216] on div "helper . moveRight ( ) helper . build ( "downArrow" ) helper . moveDown ( 1 ) h…" at bounding box center [718, 299] width 321 height 330
click at [661, 242] on div "helper . moveRight ( ) helper . build ( "downArrow" ) helper . moveDown ( 1 ) h…" at bounding box center [718, 299] width 321 height 330
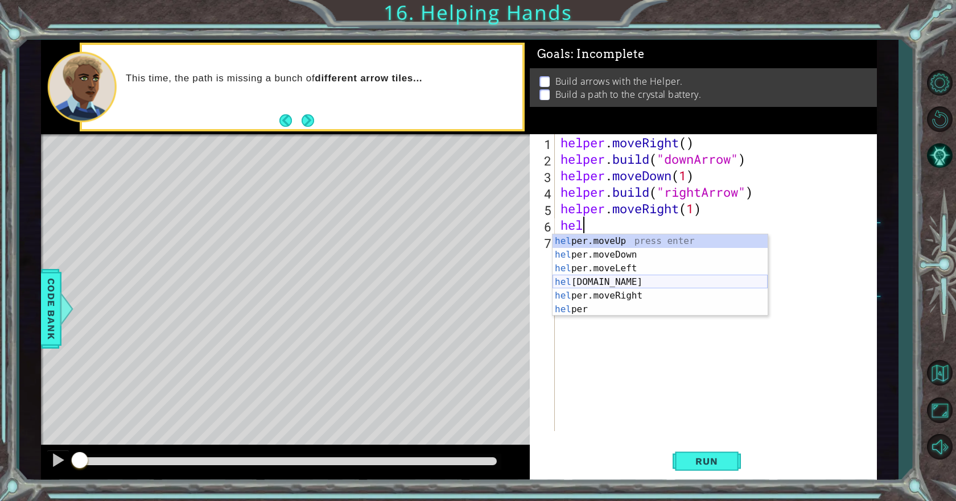
click at [638, 279] on div "hel per.moveUp press enter hel per.moveDown press enter hel per.moveLeft press …" at bounding box center [660, 288] width 215 height 109
type textarea "[DOMAIN_NAME]("rightArrow")"
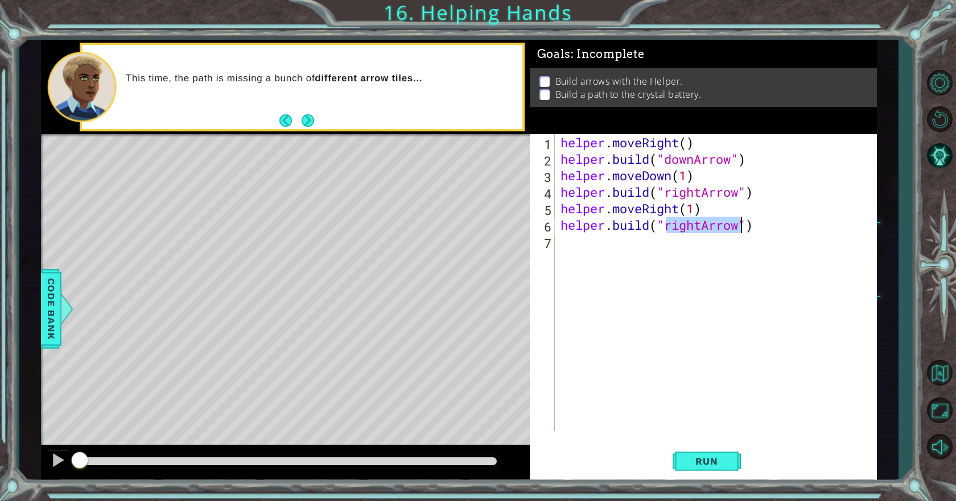
click at [637, 262] on div "helper . moveRight ( ) helper . build ( "downArrow" ) helper . moveDown ( 1 ) h…" at bounding box center [718, 299] width 321 height 330
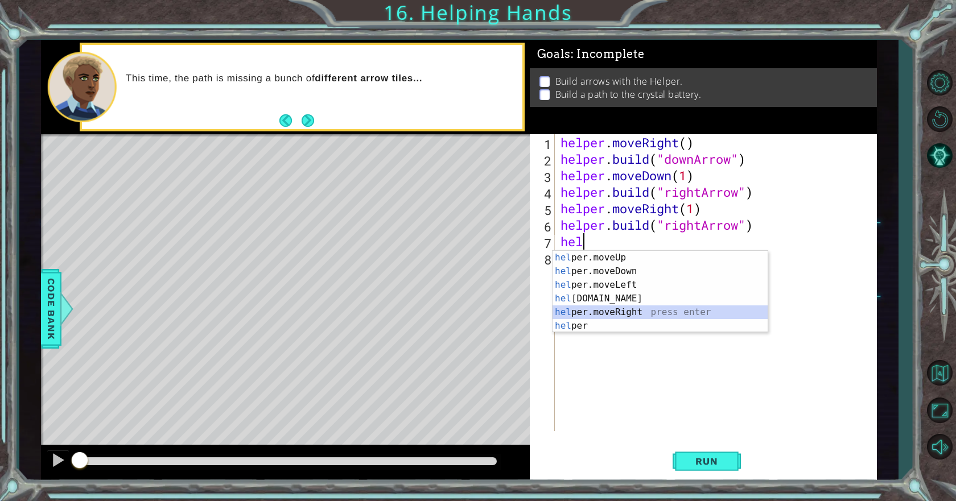
click at [629, 318] on div "hel per.moveUp press enter hel per.moveDown press enter hel per.moveLeft press …" at bounding box center [660, 305] width 215 height 109
type textarea "helper.moveRight(1)"
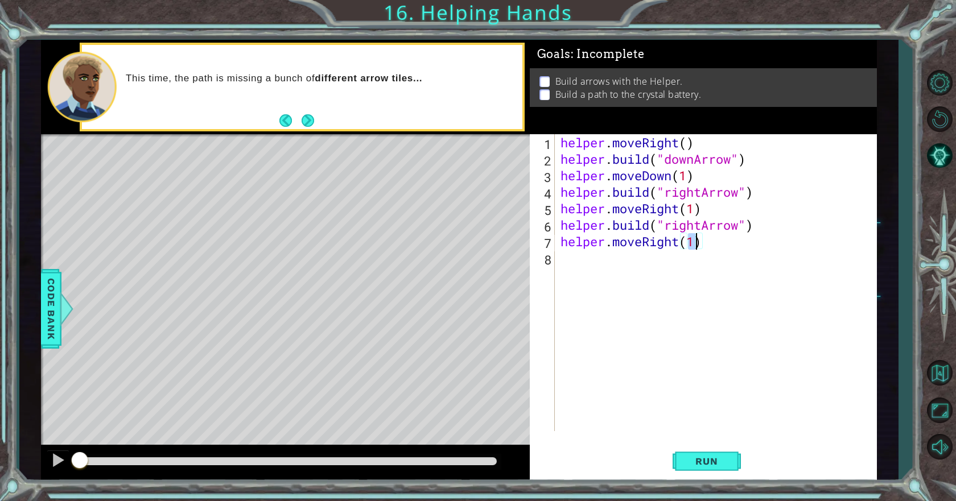
click at [631, 287] on div "helper . moveRight ( ) helper . build ( "downArrow" ) helper . moveDown ( 1 ) h…" at bounding box center [718, 299] width 321 height 330
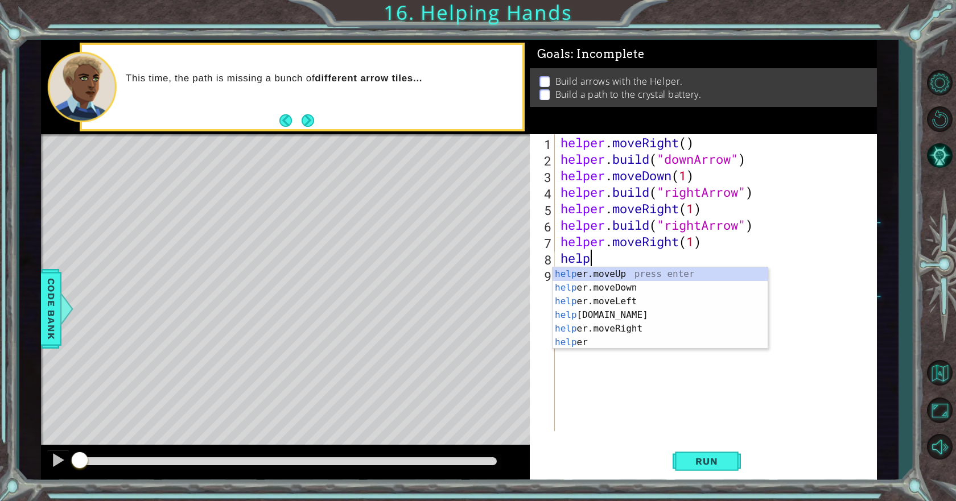
scroll to position [0, 1]
click at [638, 344] on div "helper press enter helper .moveUp press enter helper .moveDown press enter help…" at bounding box center [660, 322] width 215 height 109
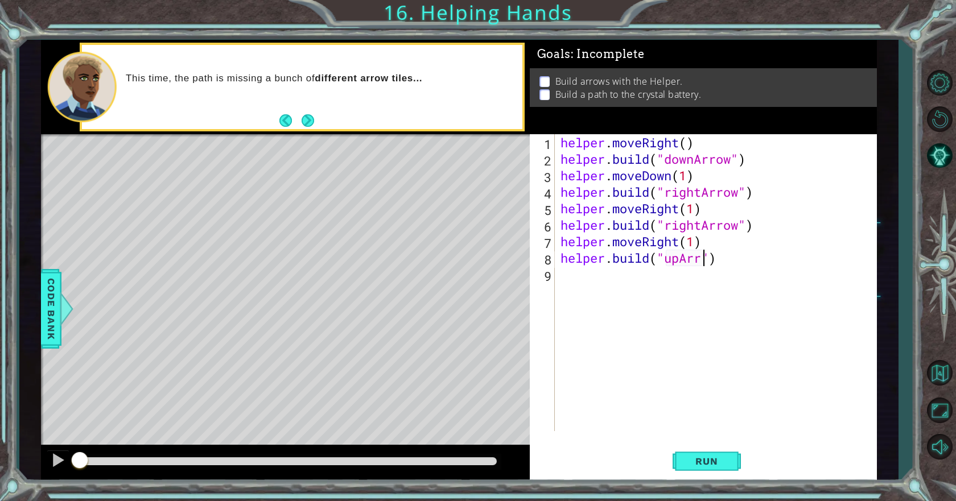
scroll to position [0, 7]
type textarea "[DOMAIN_NAME]("upArrow")"
click at [692, 452] on button "Run" at bounding box center [707, 462] width 68 height 35
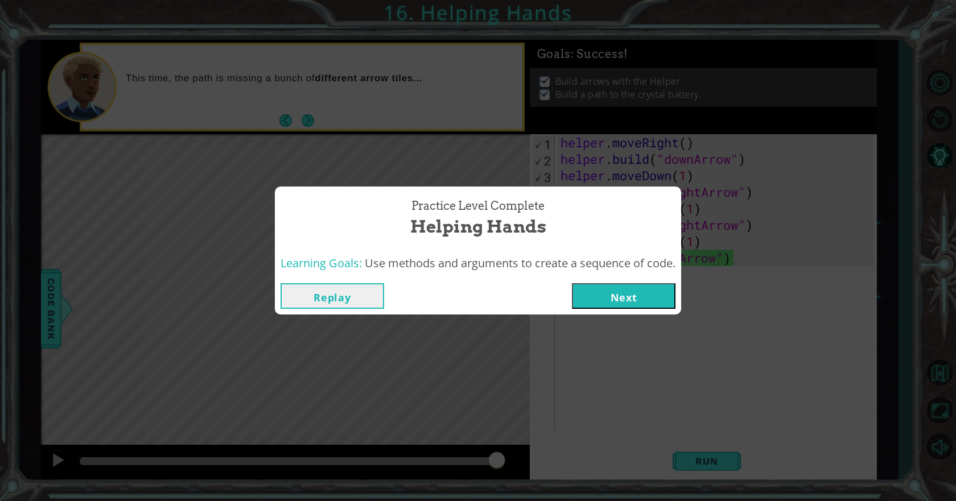
click at [610, 291] on button "Next" at bounding box center [624, 296] width 104 height 26
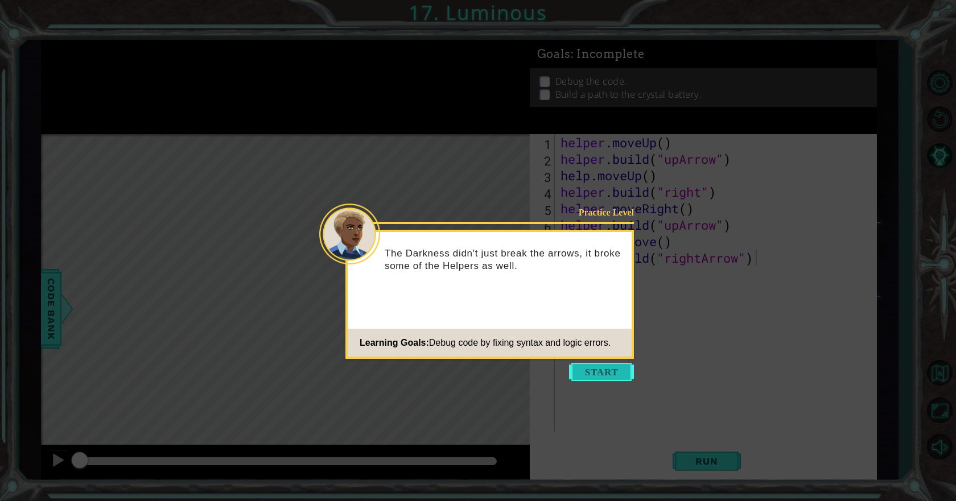
click at [580, 372] on button "Start" at bounding box center [601, 372] width 65 height 18
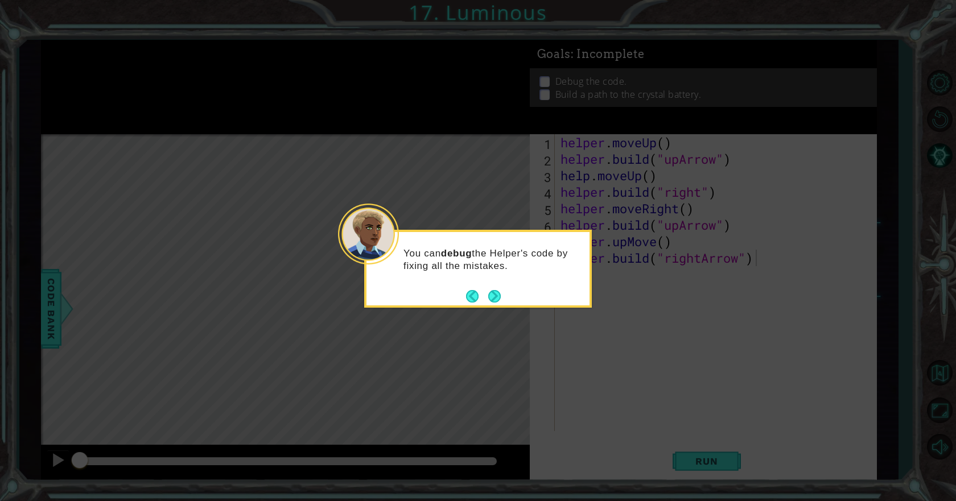
click at [502, 295] on div "You can debug the Helper's code by fixing all the mistakes." at bounding box center [478, 269] width 228 height 78
click at [676, 338] on icon at bounding box center [478, 250] width 956 height 501
click at [492, 291] on button "Next" at bounding box center [494, 296] width 13 height 13
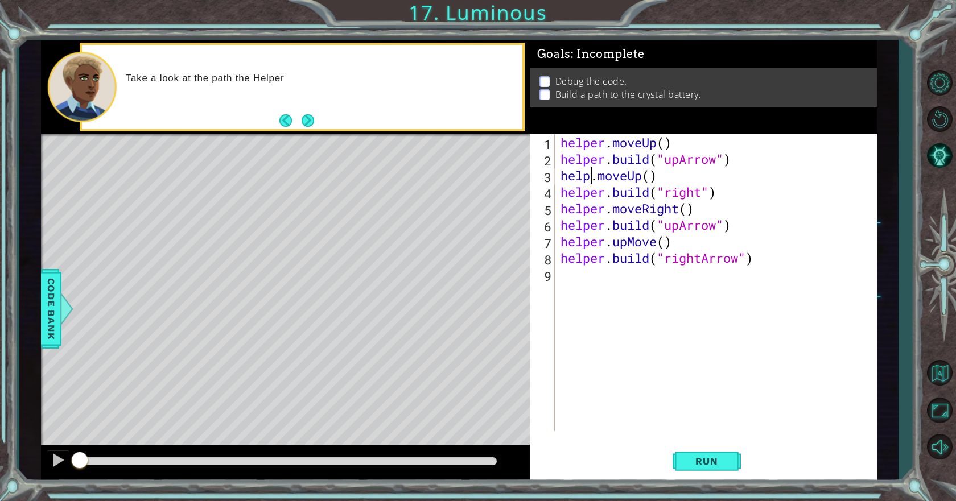
click at [591, 178] on div "helper . moveUp ( ) helper . build ( "upArrow" ) help . moveUp ( ) helper . bui…" at bounding box center [718, 299] width 321 height 330
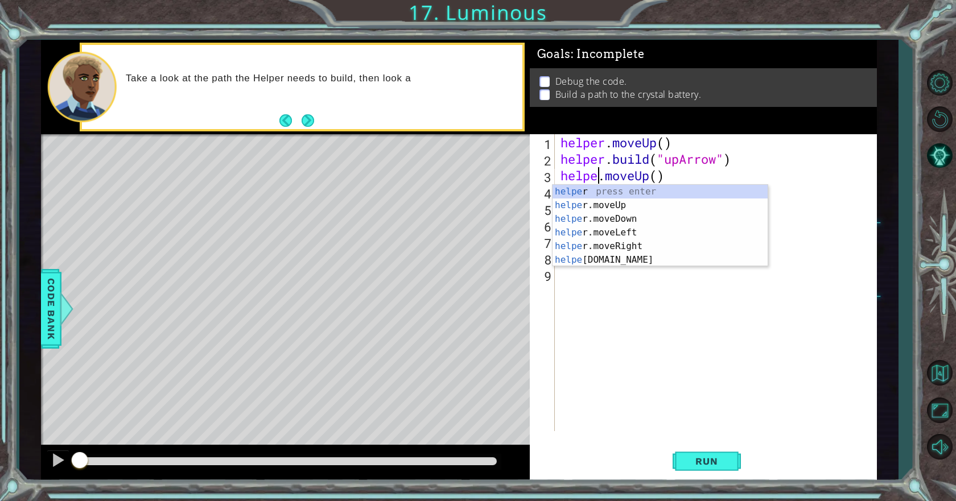
scroll to position [0, 2]
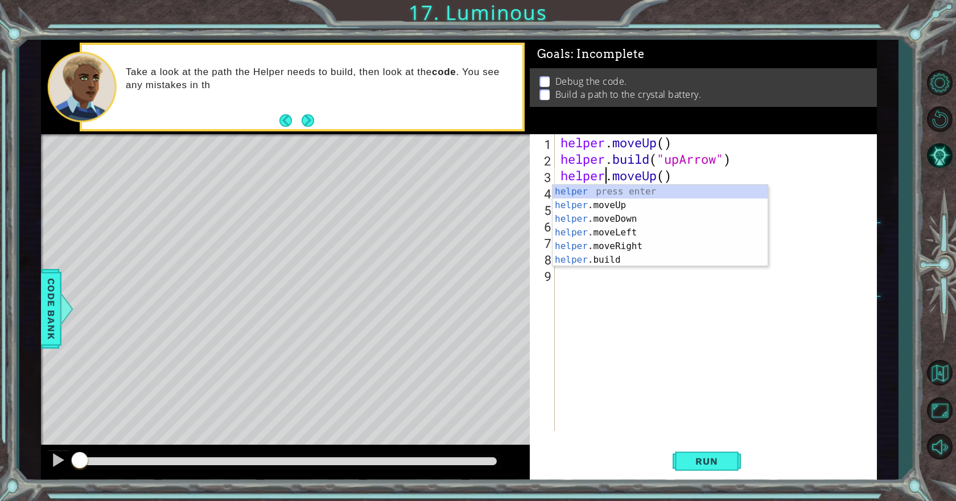
click at [622, 177] on div "helper . moveUp ( ) helper . build ( "upArrow" ) helper . moveUp ( ) helper . b…" at bounding box center [718, 299] width 321 height 330
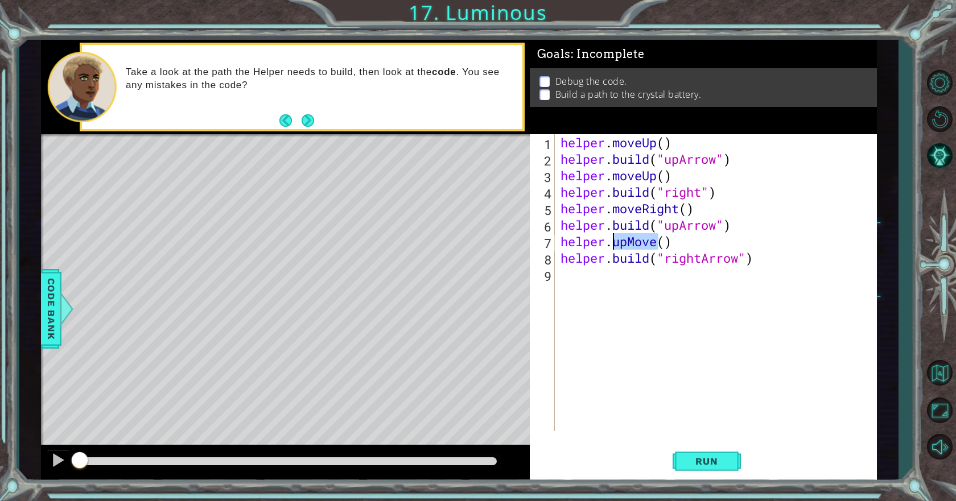
drag, startPoint x: 655, startPoint y: 241, endPoint x: 616, endPoint y: 245, distance: 39.5
click at [616, 245] on div "helper . moveUp ( ) helper . build ( "upArrow" ) helper . moveUp ( ) helper . b…" at bounding box center [718, 299] width 321 height 330
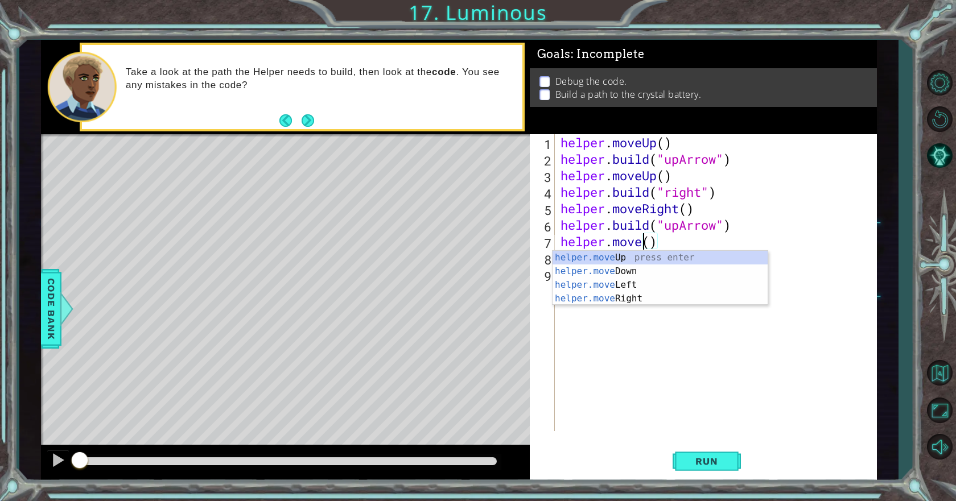
scroll to position [0, 4]
type textarea "helper.moveUp()"
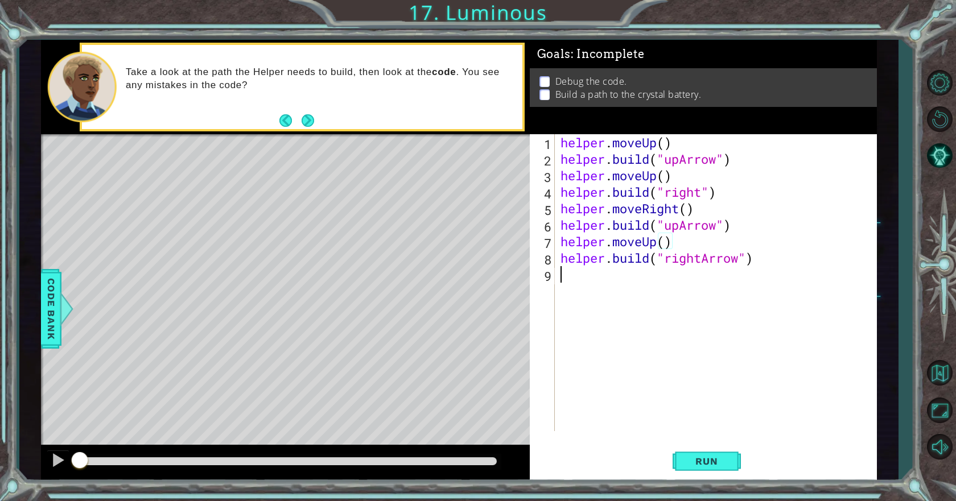
click at [653, 313] on div "helper . moveUp ( ) helper . build ( "upArrow" ) helper . moveUp ( ) helper . b…" at bounding box center [718, 299] width 321 height 330
click at [606, 254] on div "helper . moveUp ( ) helper . build ( "upArrow" ) helper . moveUp ( ) helper . b…" at bounding box center [718, 299] width 321 height 330
click at [703, 191] on div "helper . moveUp ( ) helper . build ( "upArrow" ) helper . moveUp ( ) helper . b…" at bounding box center [718, 299] width 321 height 330
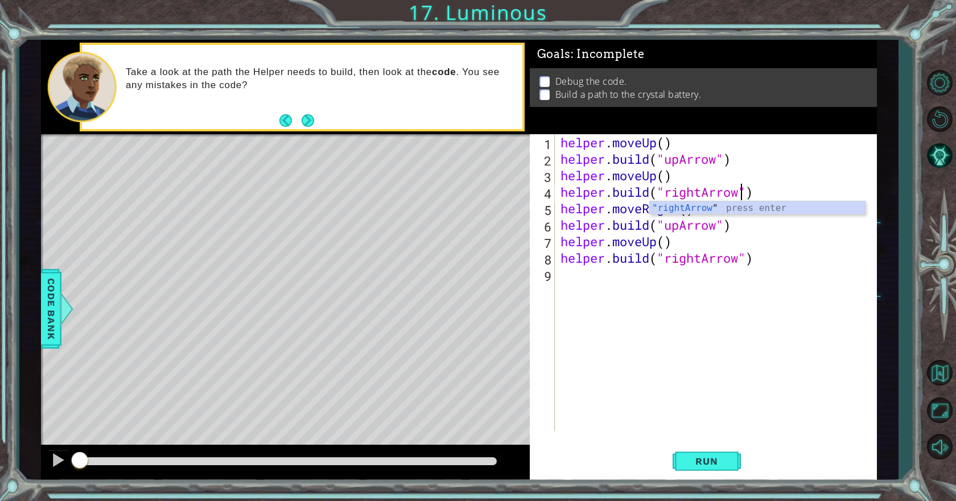
click at [710, 232] on div "helper . moveUp ( ) helper . build ( "upArrow" ) helper . moveUp ( ) helper . b…" at bounding box center [718, 299] width 321 height 330
click at [720, 260] on div "helper . moveUp ( ) helper . build ( "upArrow" ) helper . moveUp ( ) helper . b…" at bounding box center [718, 299] width 321 height 330
type textarea "[DOMAIN_NAME]("rightArrow")"
click at [728, 468] on button "Run" at bounding box center [707, 462] width 68 height 35
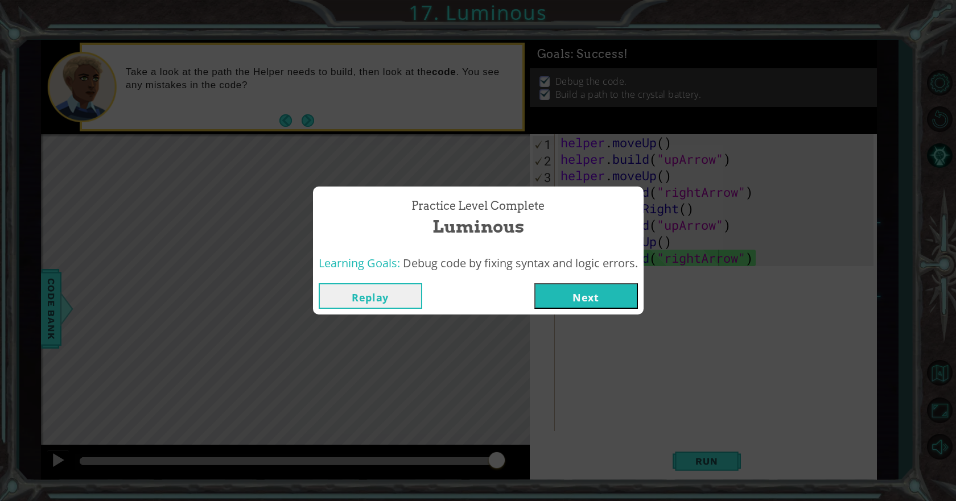
click at [565, 301] on button "Next" at bounding box center [586, 296] width 104 height 26
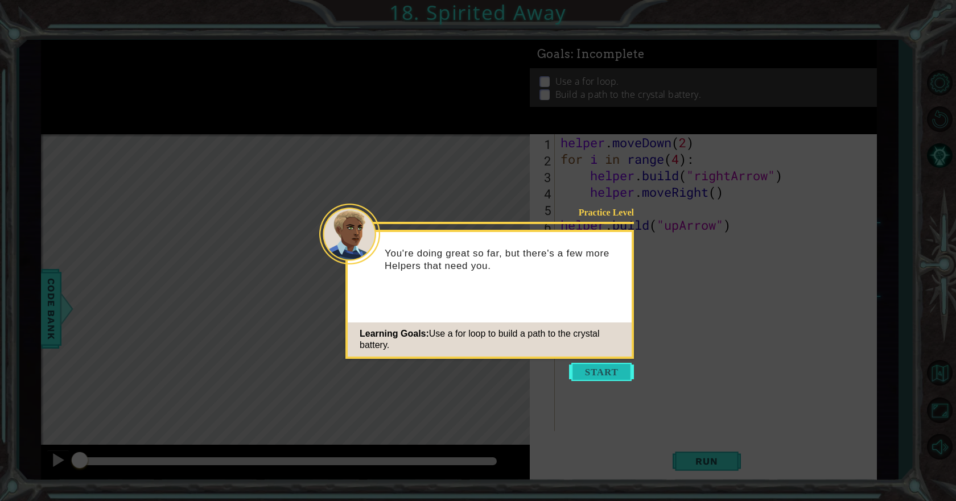
click at [608, 370] on button "Start" at bounding box center [601, 372] width 65 height 18
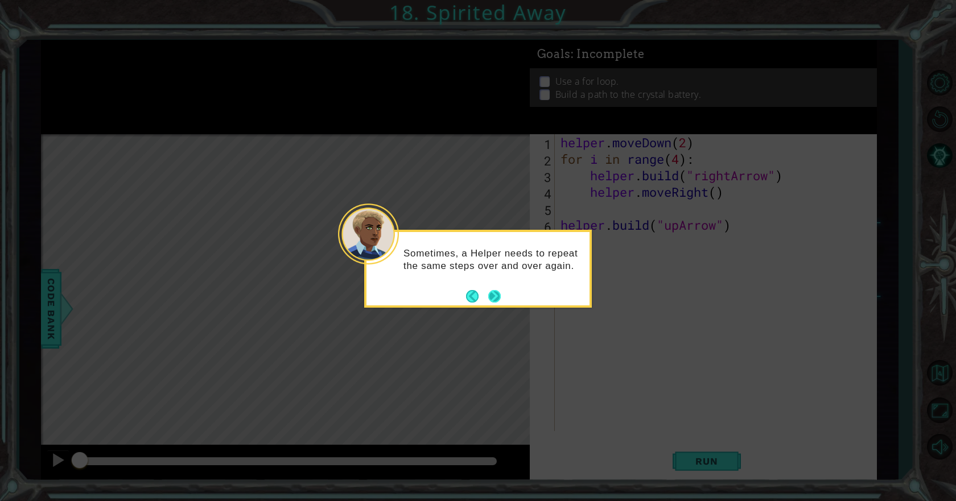
click at [493, 302] on button "Next" at bounding box center [494, 296] width 13 height 13
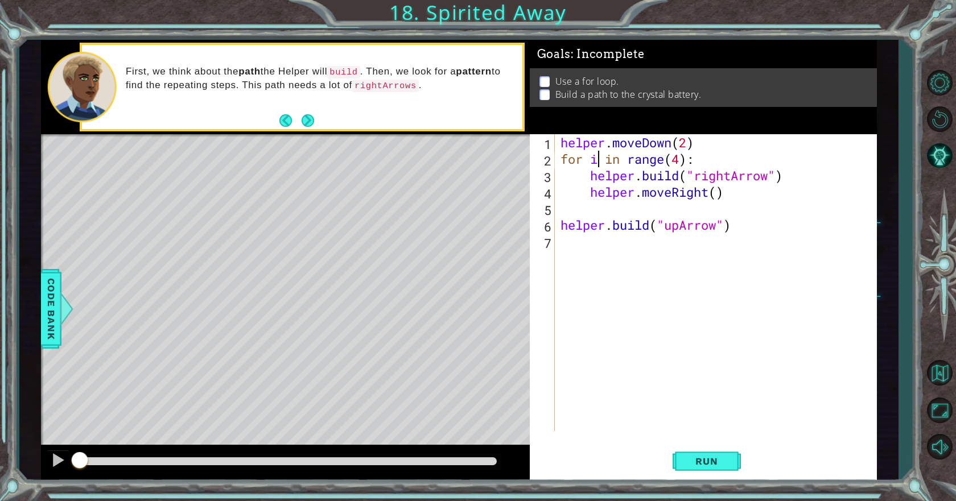
click at [600, 162] on div "helper . moveDown ( 2 ) for i in range ( 4 ) : helper . build ( "rightArrow" ) …" at bounding box center [718, 299] width 321 height 330
type textarea "for i in range(4):"
click at [730, 236] on div "helper . moveDown ( 2 ) for i in range ( 4 ) : helper . build ( "rightArrow" ) …" at bounding box center [718, 299] width 321 height 330
click at [734, 228] on div "helper . moveDown ( 2 ) for i in range ( 4 ) : helper . build ( "rightArrow" ) …" at bounding box center [718, 299] width 321 height 330
type textarea "[DOMAIN_NAME]("upArrow")"
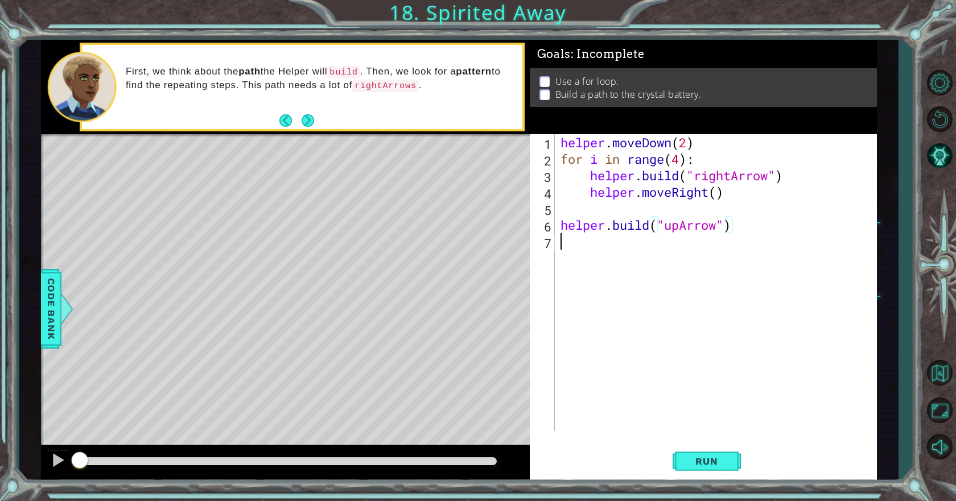
click at [726, 253] on div "helper . moveDown ( 2 ) for i in range ( 4 ) : helper . build ( "rightArrow" ) …" at bounding box center [718, 299] width 321 height 330
click at [743, 217] on div "helper . moveDown ( 2 ) for i in range ( 4 ) : helper . build ( "rightArrow" ) …" at bounding box center [718, 299] width 321 height 330
type textarea "[DOMAIN_NAME]("upArrow")"
click at [312, 118] on button "Next" at bounding box center [308, 120] width 13 height 13
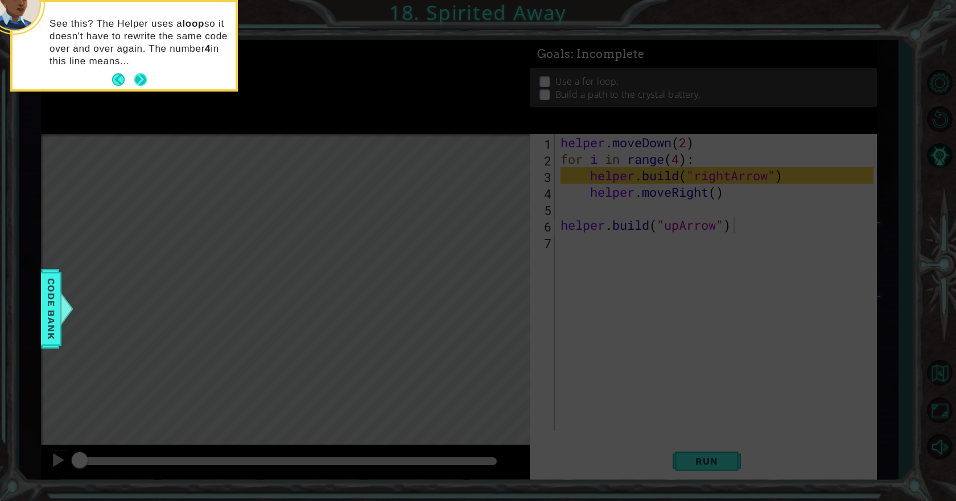
click at [143, 80] on button "Next" at bounding box center [140, 79] width 13 height 13
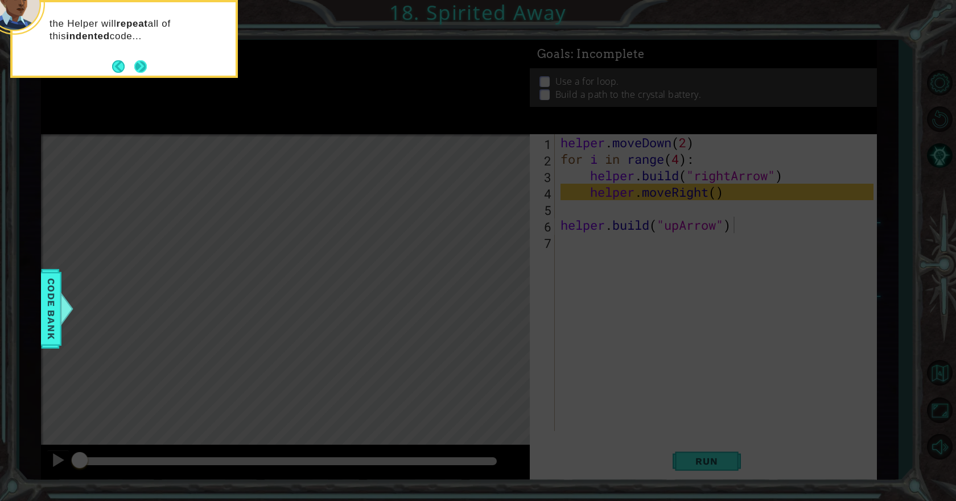
click at [147, 63] on button "Next" at bounding box center [140, 66] width 13 height 13
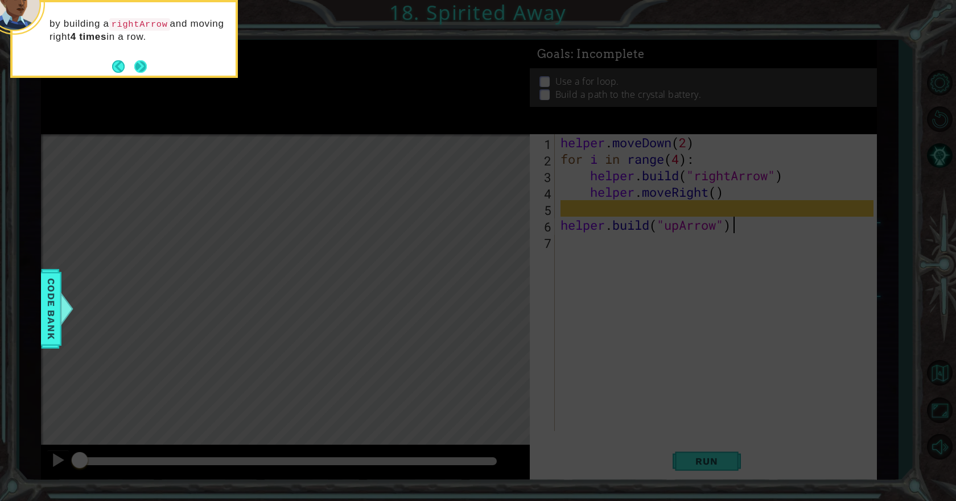
click at [147, 63] on div "by building a rightArrow and moving right 4 times in a row." at bounding box center [124, 36] width 223 height 58
click at [145, 63] on button "Next" at bounding box center [140, 66] width 13 height 13
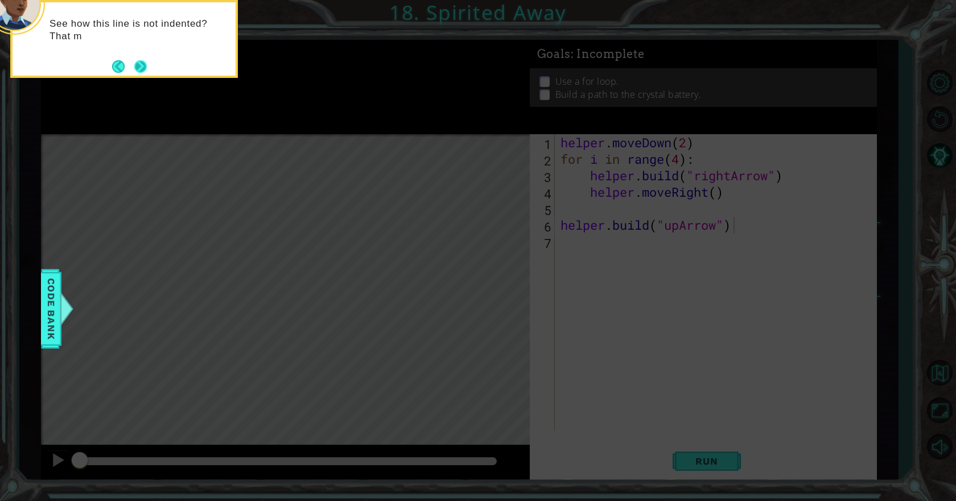
click at [146, 64] on button "Next" at bounding box center [140, 66] width 13 height 13
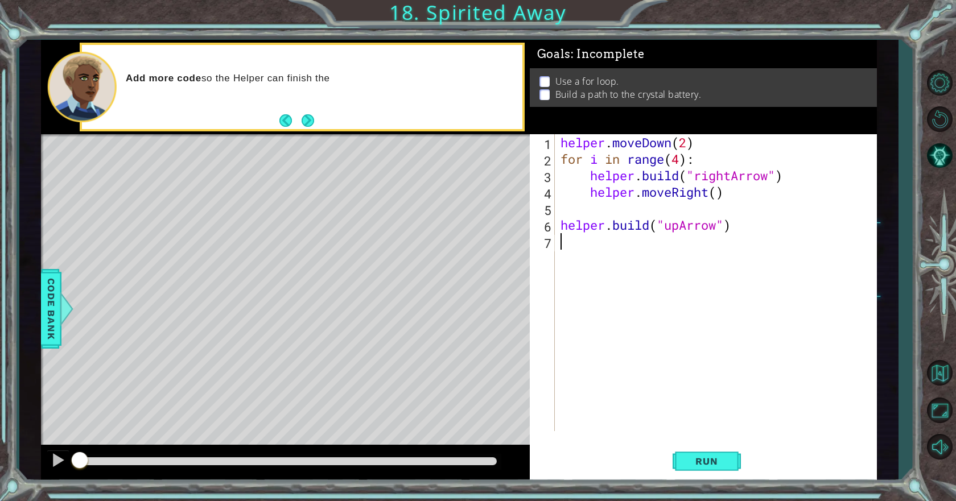
click at [729, 259] on div "helper . moveDown ( 2 ) for i in range ( 4 ) : helper . build ( "rightArrow" ) …" at bounding box center [718, 299] width 321 height 330
type textarea "[DOMAIN_NAME]("upArrow")"
click at [747, 250] on div "helper . moveDown ( 2 ) for i in range ( 4 ) : helper . build ( "rightArrow" ) …" at bounding box center [718, 299] width 321 height 330
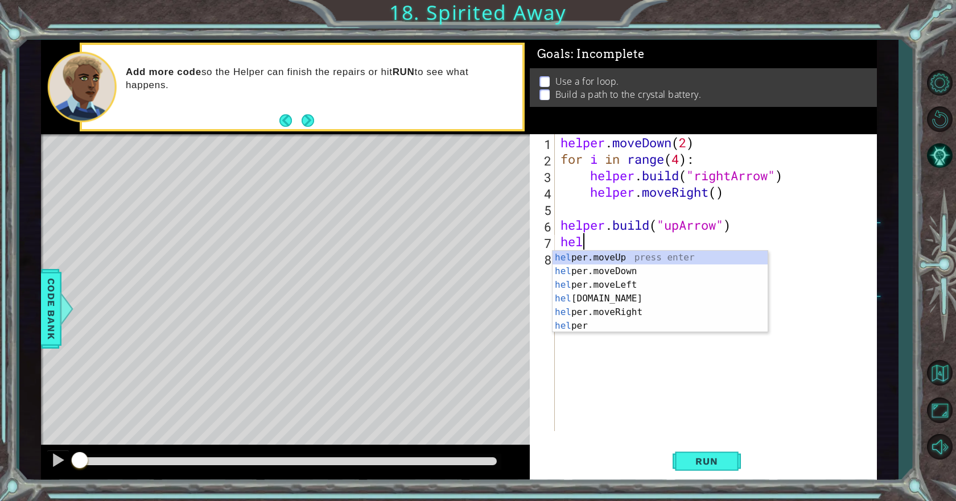
scroll to position [0, 1]
click at [648, 258] on div "help er.moveUp press enter help er.moveDown press enter help er.moveLeft press …" at bounding box center [660, 305] width 215 height 109
type textarea "helper.moveUp(1)"
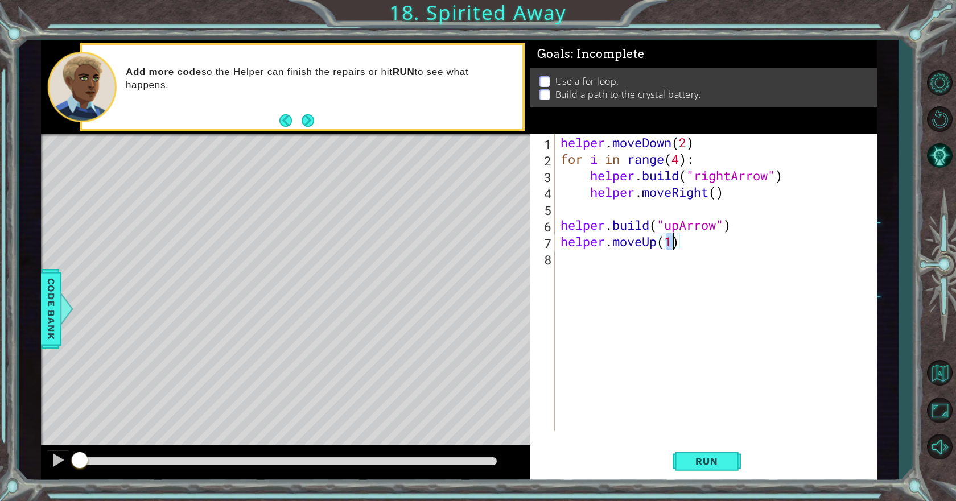
click at [659, 261] on div "helper . moveDown ( 2 ) for i in range ( 4 ) : helper . build ( "rightArrow" ) …" at bounding box center [718, 299] width 321 height 330
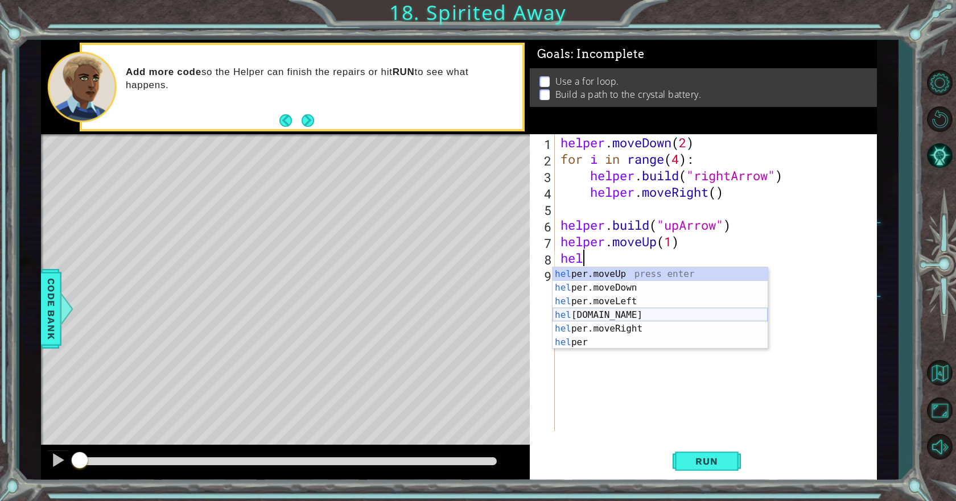
click at [601, 311] on div "hel per.moveUp press enter hel per.moveDown press enter hel per.moveLeft press …" at bounding box center [660, 322] width 215 height 109
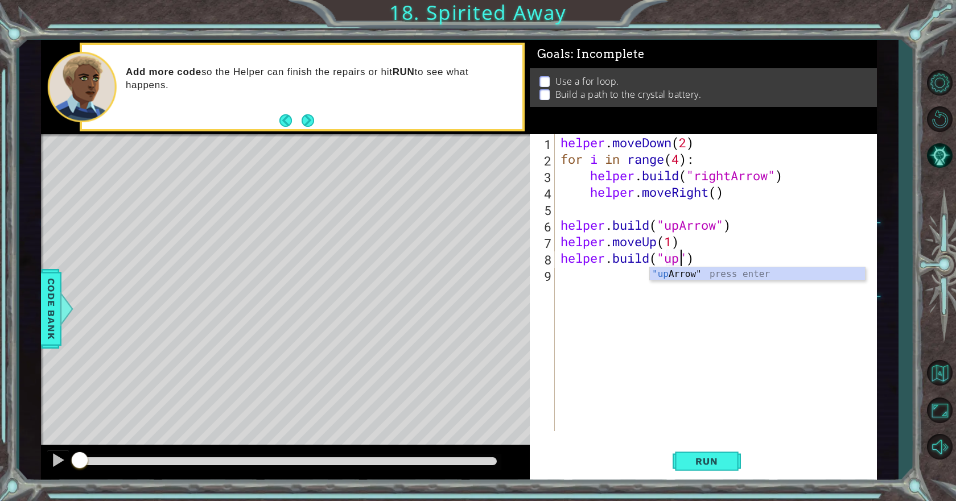
scroll to position [0, 6]
type textarea "[DOMAIN_NAME]("upArrow")"
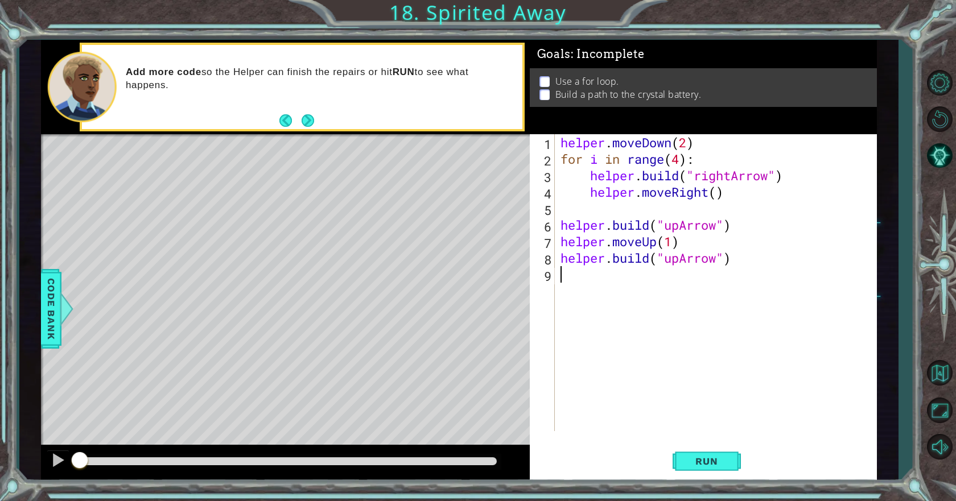
click at [726, 348] on div "helper . moveDown ( 2 ) for i in range ( 4 ) : helper . build ( "rightArrow" ) …" at bounding box center [718, 299] width 321 height 330
click at [697, 463] on span "Run" at bounding box center [706, 461] width 45 height 11
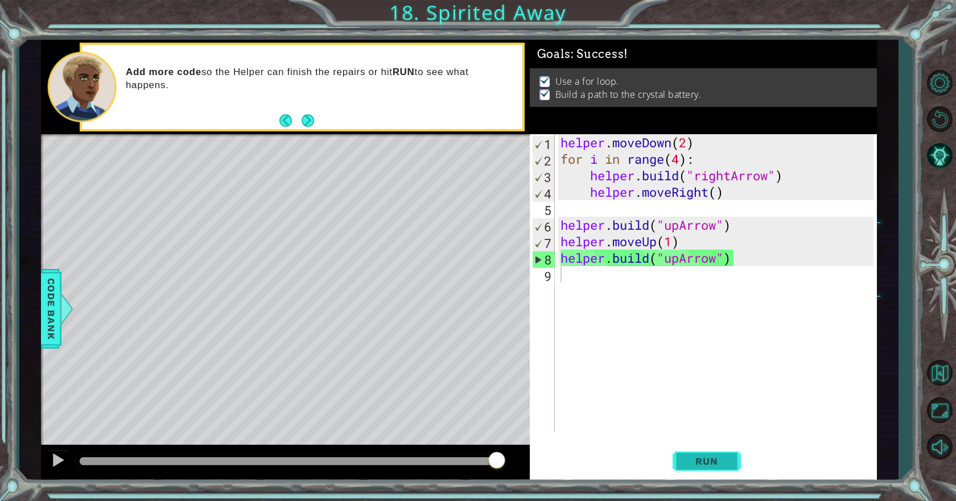
drag, startPoint x: 392, startPoint y: 456, endPoint x: 672, endPoint y: 462, distance: 280.1
click at [672, 462] on div "1 ההההההההההההההההההההההההההההההההההההההההההההההההההההההההההההההההההההההההההההה…" at bounding box center [459, 260] width 836 height 441
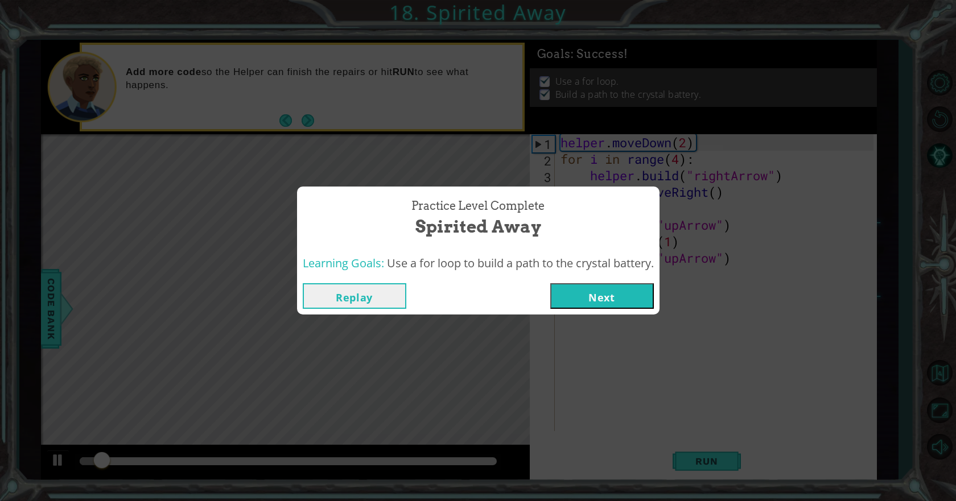
click at [579, 304] on button "Next" at bounding box center [602, 296] width 104 height 26
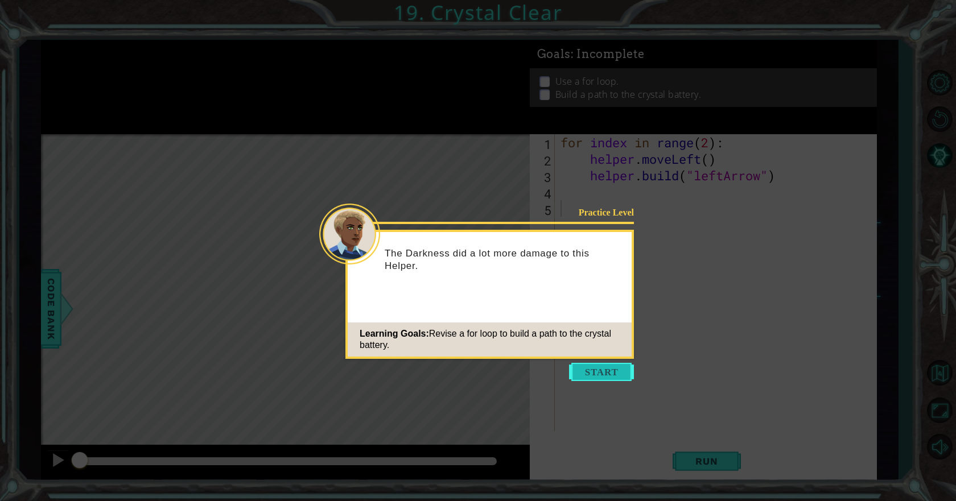
click at [598, 364] on button "Start" at bounding box center [601, 372] width 65 height 18
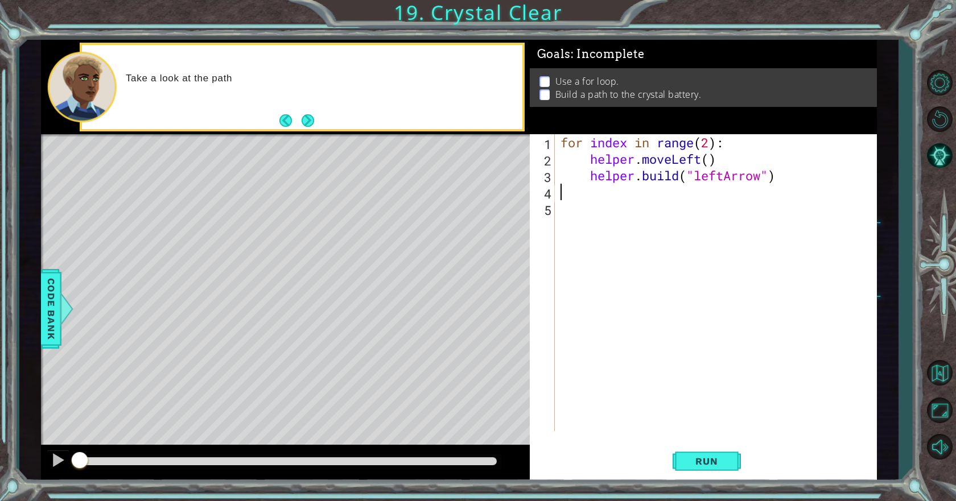
click at [613, 188] on div "for index in range ( 2 ) : helper . moveLeft ( ) helper . build ( "leftArrow" )" at bounding box center [718, 299] width 321 height 330
click at [638, 159] on div "for index in range ( 2 ) : helper . moveLeft ( ) helper . build ( "leftArrow" )" at bounding box center [718, 299] width 321 height 330
click at [310, 114] on button "Next" at bounding box center [308, 120] width 13 height 13
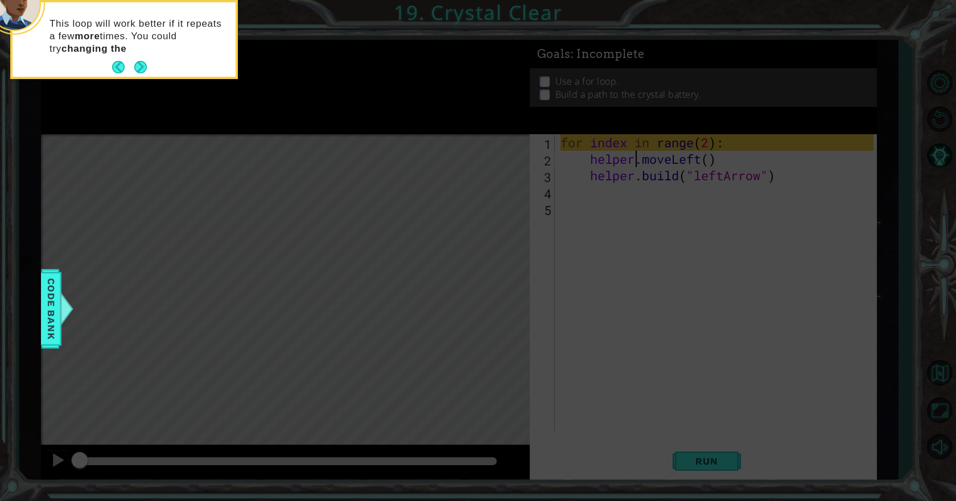
click at [126, 51] on strong "changing the" at bounding box center [93, 48] width 65 height 11
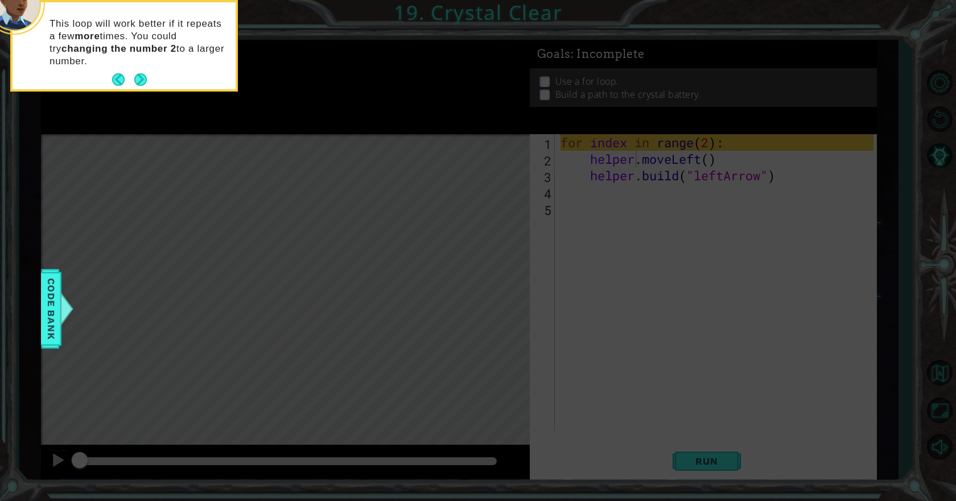
click at [145, 65] on p "This loop will work better if it repeats a few more times. You could try changi…" at bounding box center [139, 43] width 178 height 50
click at [148, 76] on div "This loop will work better if it repeats a few more times. You could try changi…" at bounding box center [124, 48] width 223 height 83
click at [147, 79] on button "Next" at bounding box center [140, 79] width 13 height 13
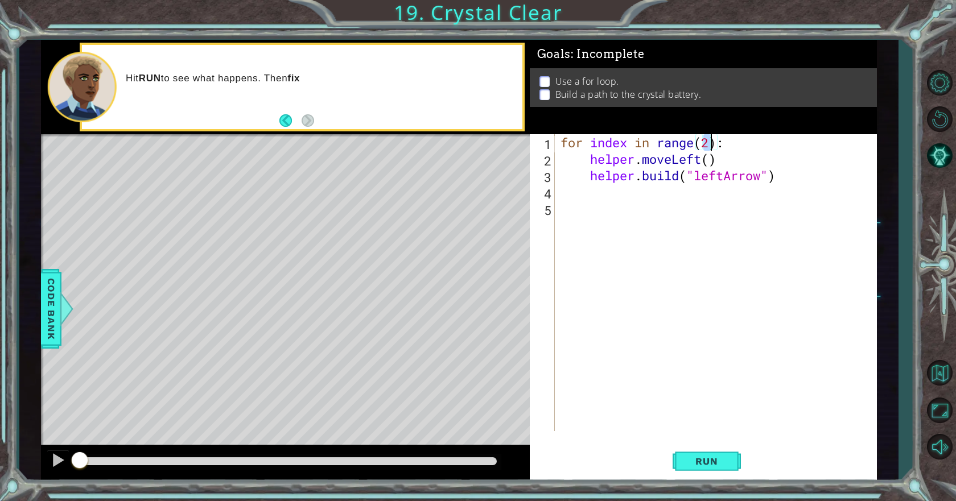
drag, startPoint x: 703, startPoint y: 139, endPoint x: 708, endPoint y: 145, distance: 6.9
click at [708, 145] on div "for index in range ( 2 ) : helper . moveLeft ( ) helper . build ( "leftArrow" )" at bounding box center [718, 299] width 321 height 330
click at [729, 450] on button "Run" at bounding box center [707, 462] width 68 height 35
click at [685, 460] on span "Run" at bounding box center [706, 461] width 45 height 11
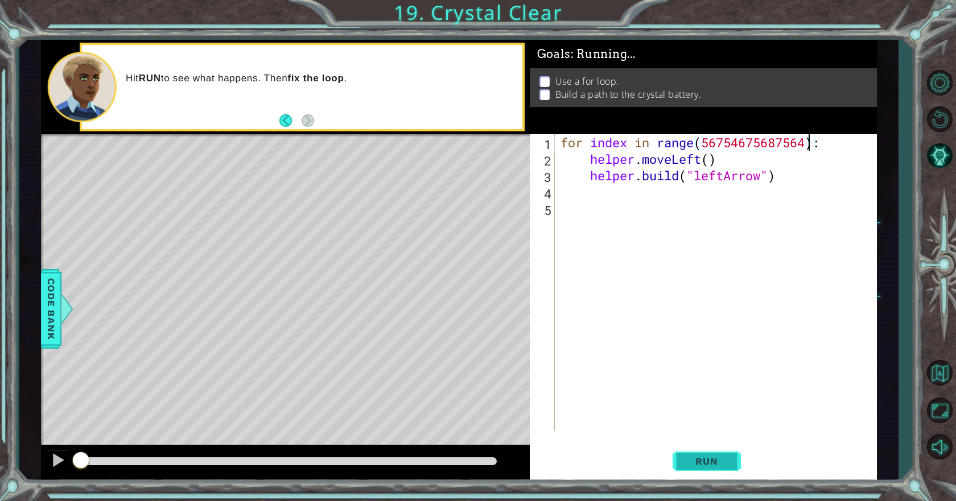
click at [685, 460] on span "Run" at bounding box center [706, 461] width 45 height 11
click at [689, 459] on span "Run" at bounding box center [706, 461] width 45 height 11
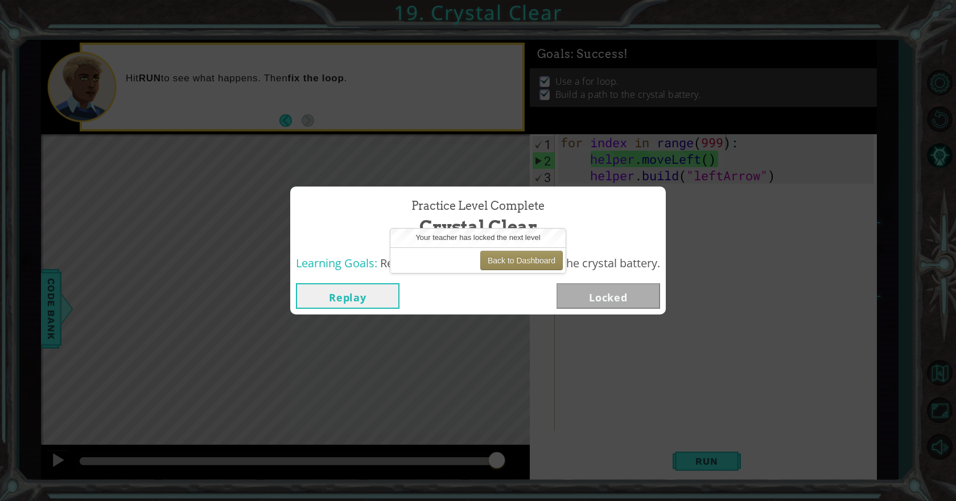
drag, startPoint x: 701, startPoint y: 385, endPoint x: 662, endPoint y: 352, distance: 50.9
click at [698, 383] on div "Practice Level Complete Crystal Clear Learning Goals: Revise a for loop to buil…" at bounding box center [478, 250] width 956 height 501
click at [565, 258] on div "Back to Dashboard" at bounding box center [477, 261] width 175 height 26
click at [551, 257] on button "Back to Dashboard" at bounding box center [521, 260] width 83 height 19
click at [373, 287] on button "Replay" at bounding box center [348, 296] width 104 height 26
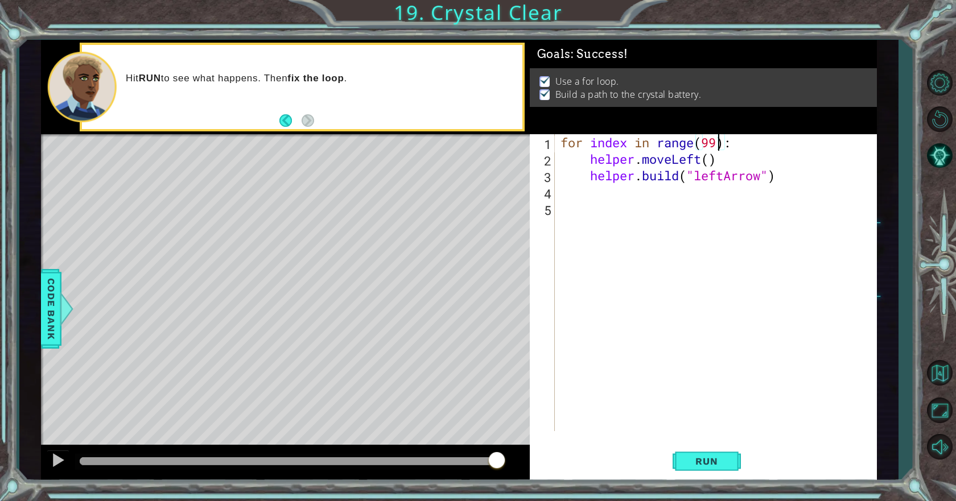
scroll to position [0, 7]
click at [725, 466] on span "Run" at bounding box center [706, 461] width 45 height 11
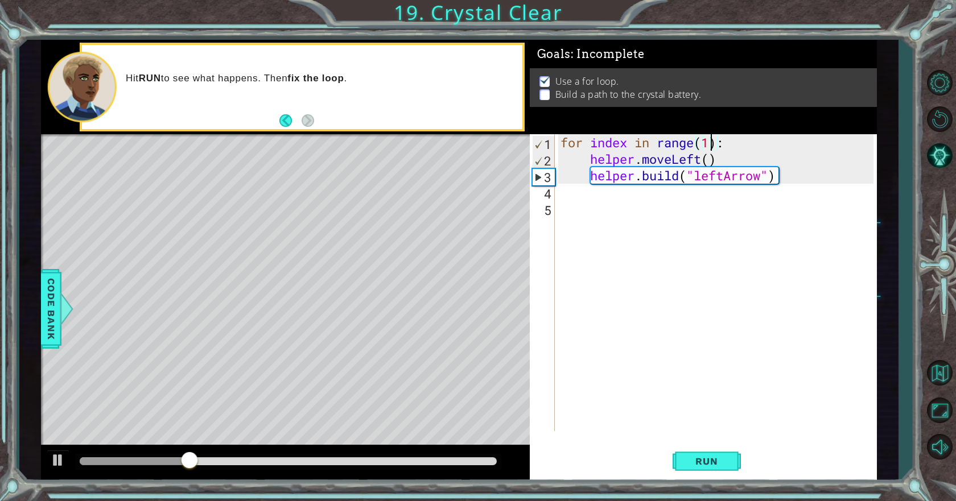
click at [686, 152] on div "for index in range ( 1 ) : helper . moveLeft ( ) helper . build ( "leftArrow" )" at bounding box center [718, 299] width 321 height 330
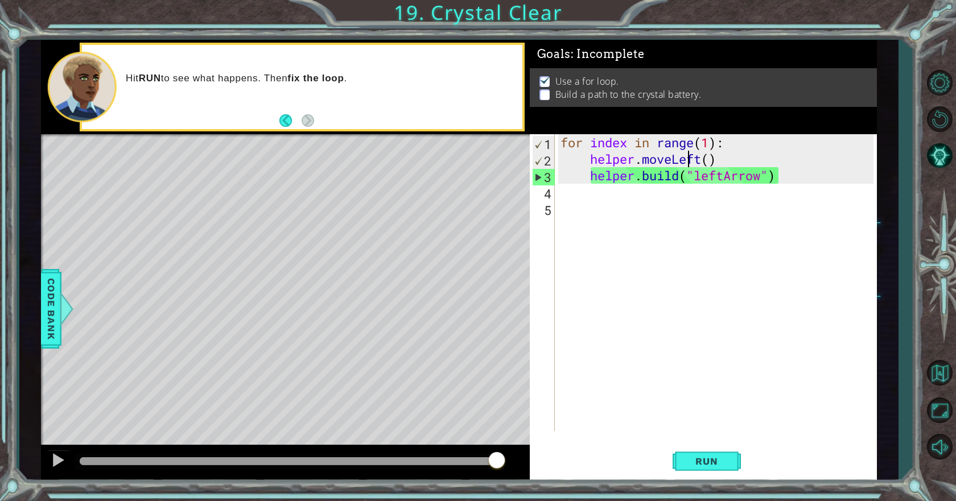
drag, startPoint x: 265, startPoint y: 454, endPoint x: 618, endPoint y: 351, distance: 366.9
click at [618, 351] on div "1 ההההההההההההההההההההההההההההההההההההההההההההההההההההההההההההההההההההההההההההה…" at bounding box center [459, 260] width 836 height 441
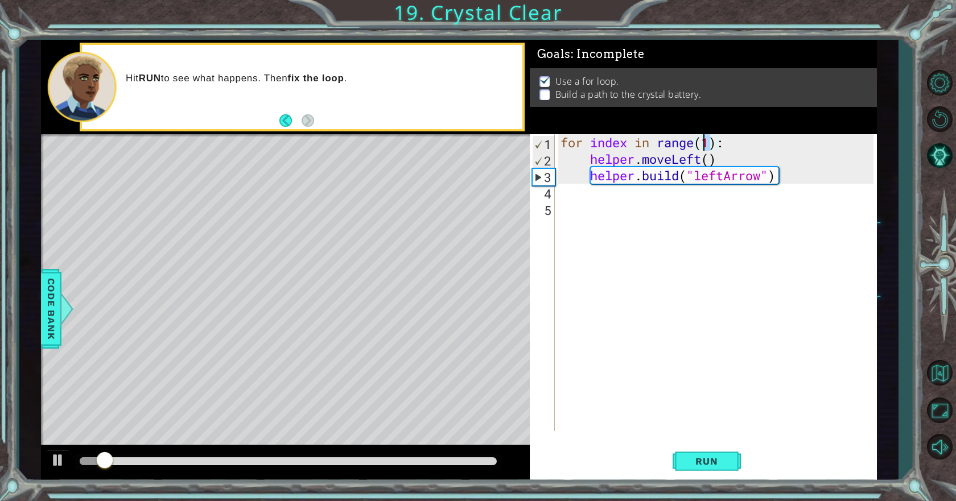
drag, startPoint x: 709, startPoint y: 139, endPoint x: 701, endPoint y: 146, distance: 9.7
click at [701, 146] on div "for index in range ( 1 ) : helper . moveLeft ( ) helper . build ( "leftArrow" )" at bounding box center [718, 299] width 321 height 330
type textarea "for index in range(inf):"
click at [721, 463] on span "Run" at bounding box center [706, 461] width 45 height 11
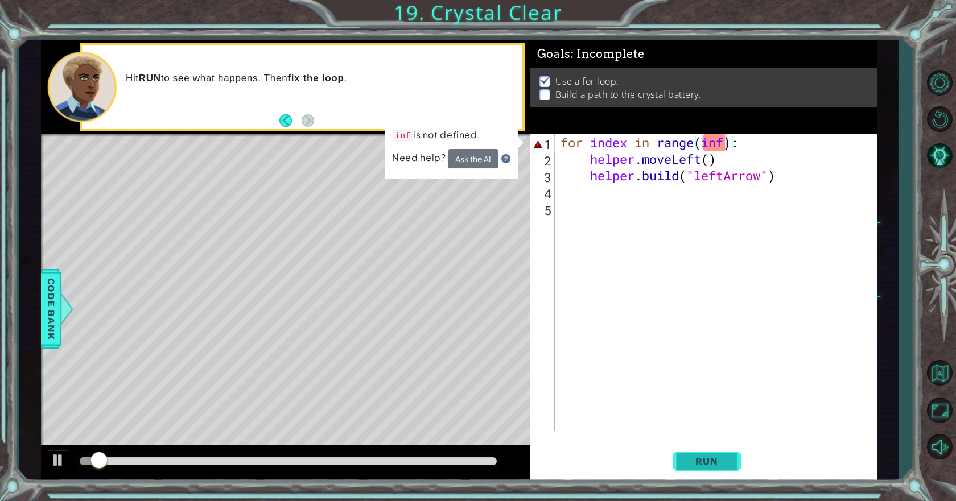
click at [721, 463] on span "Run" at bounding box center [706, 461] width 45 height 11
click at [558, 144] on div "for index in range ( inf ) : helper . moveLeft ( ) helper . build ( "leftArrow"…" at bounding box center [715, 282] width 315 height 297
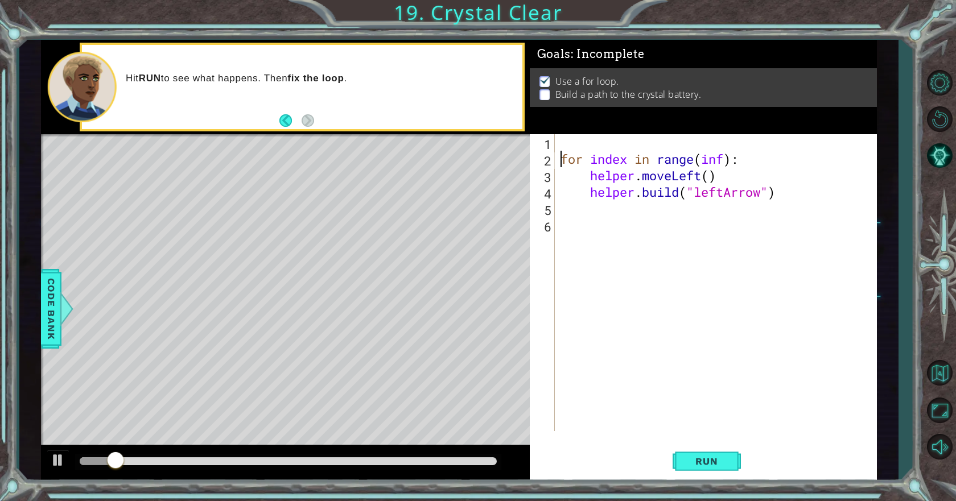
click at [578, 147] on div "for index in range ( inf ) : helper . moveLeft ( ) helper . build ( "leftArrow"…" at bounding box center [718, 299] width 321 height 330
click at [700, 463] on span "Run" at bounding box center [706, 461] width 45 height 11
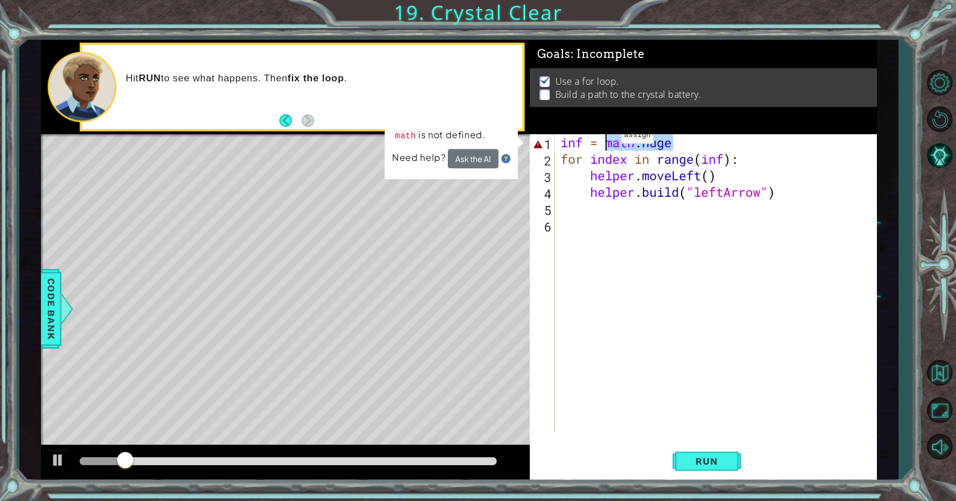
drag, startPoint x: 683, startPoint y: 144, endPoint x: 604, endPoint y: 138, distance: 79.3
click at [604, 138] on div "inf = math . huge for index in range ( inf ) : helper . moveLeft ( ) helper . b…" at bounding box center [718, 299] width 321 height 330
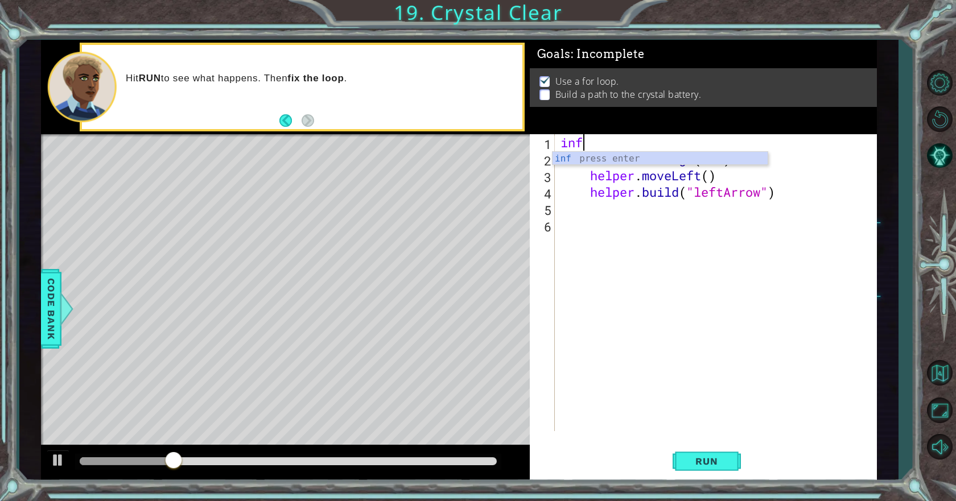
scroll to position [0, 0]
type textarea "i"
drag, startPoint x: 728, startPoint y: 162, endPoint x: 702, endPoint y: 166, distance: 25.9
click at [702, 166] on div "for index in range ( inf ) : helper . moveLeft ( ) helper . build ( "leftArrow"…" at bounding box center [718, 299] width 321 height 330
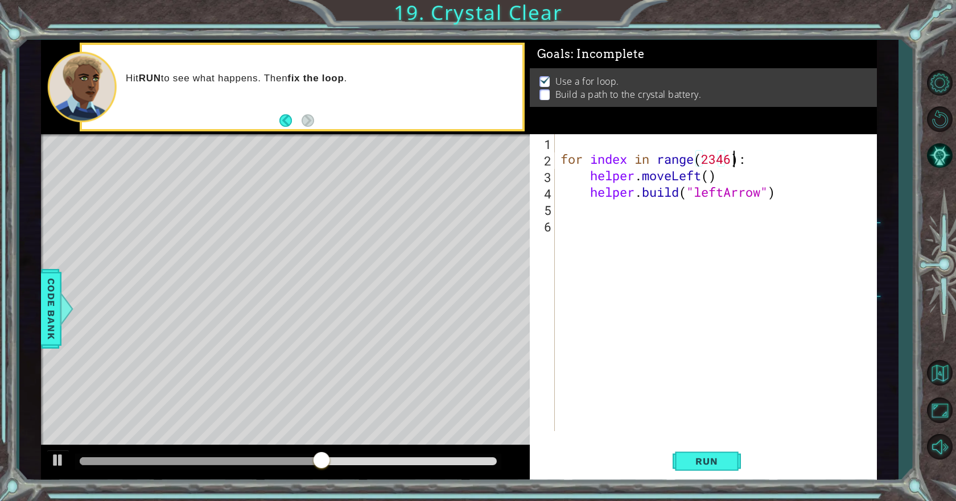
scroll to position [0, 7]
type textarea "for index in range(234):"
click at [693, 473] on button "Run" at bounding box center [707, 462] width 68 height 35
